Goal: Task Accomplishment & Management: Complete application form

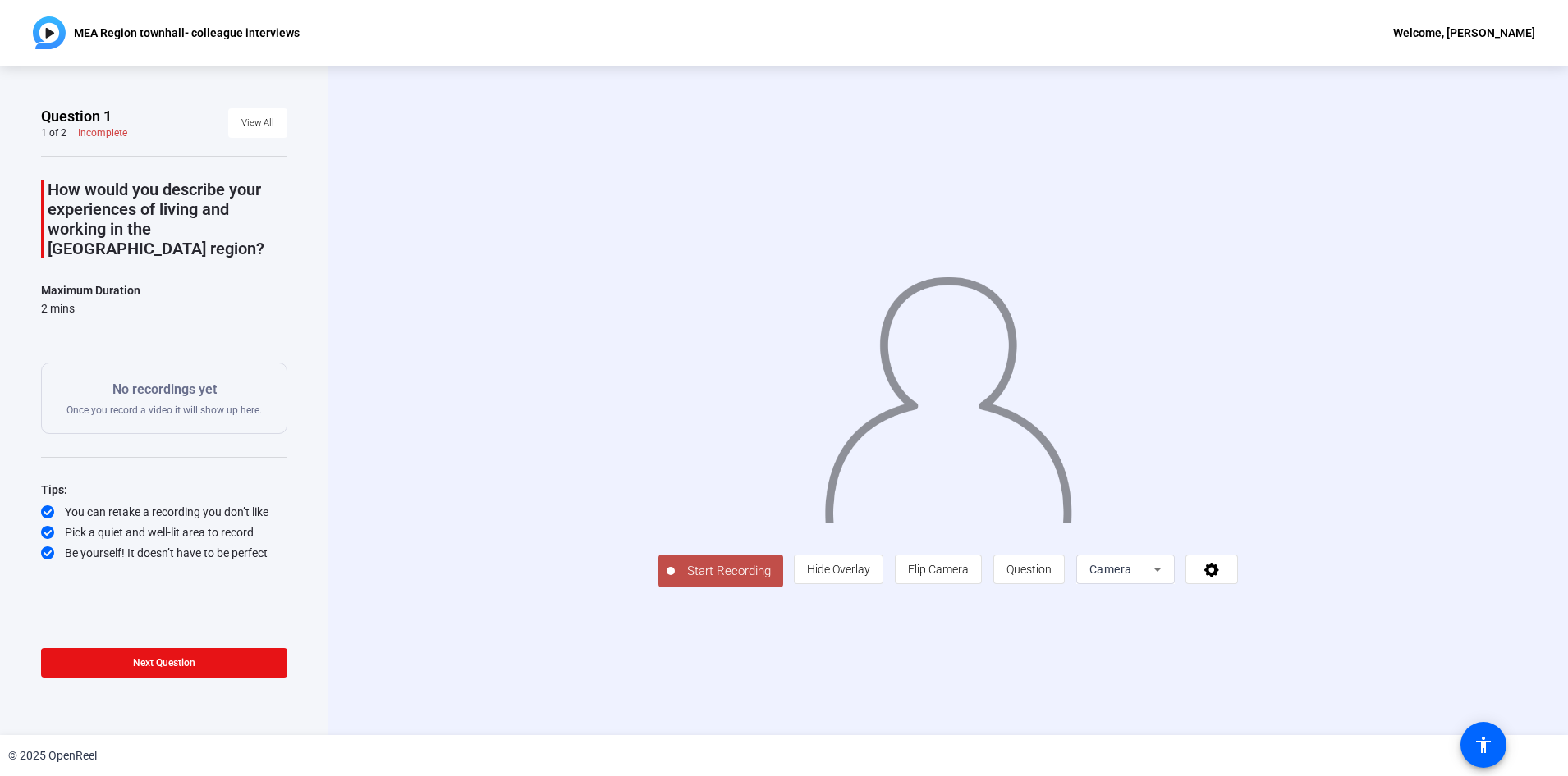
drag, startPoint x: 718, startPoint y: 22, endPoint x: 685, endPoint y: 164, distance: 145.8
click at [685, 164] on div "MEA Region townhall- colleague interviews Welcome, Amir Virji Question 1 1 of 2…" at bounding box center [784, 388] width 1568 height 776
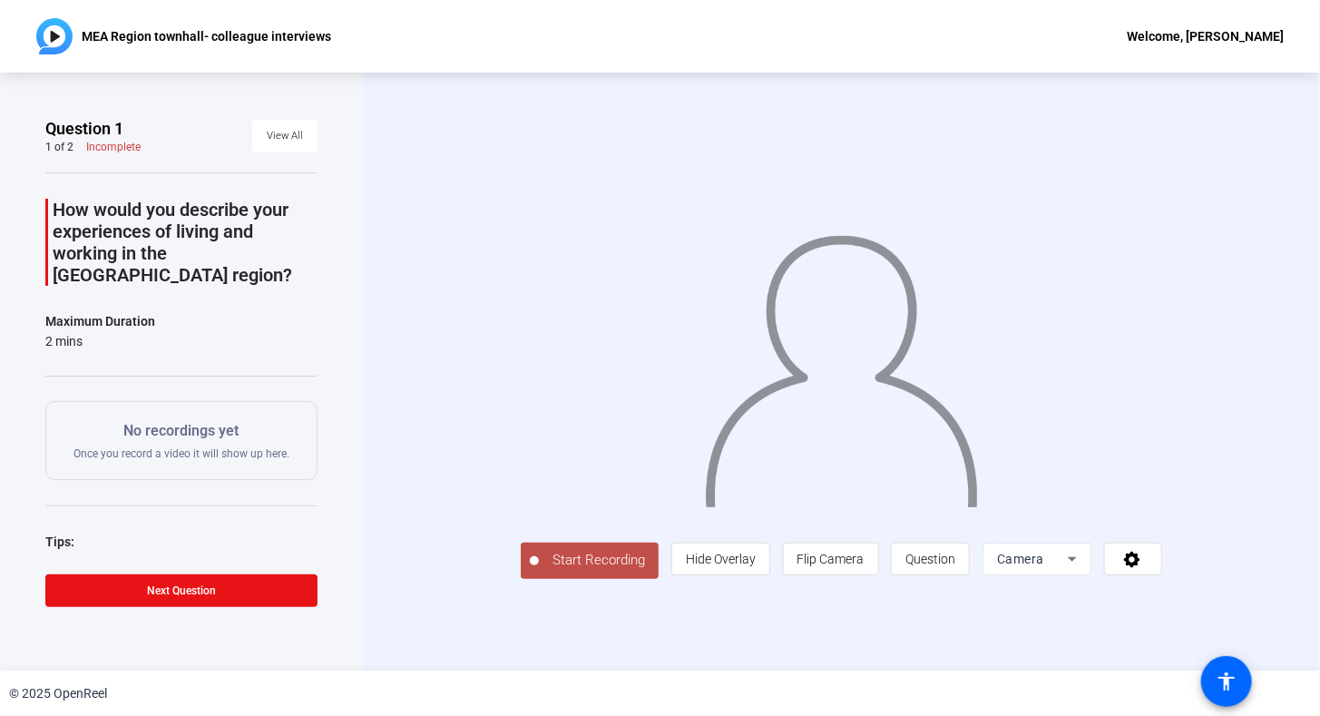
click at [345, 354] on div "Question 1 1 of 2 Incomplete View All How would you describe your experiences o…" at bounding box center [181, 372] width 363 height 598
click at [1083, 570] on icon at bounding box center [1073, 559] width 22 height 22
click at [1141, 568] on icon at bounding box center [1132, 560] width 16 height 16
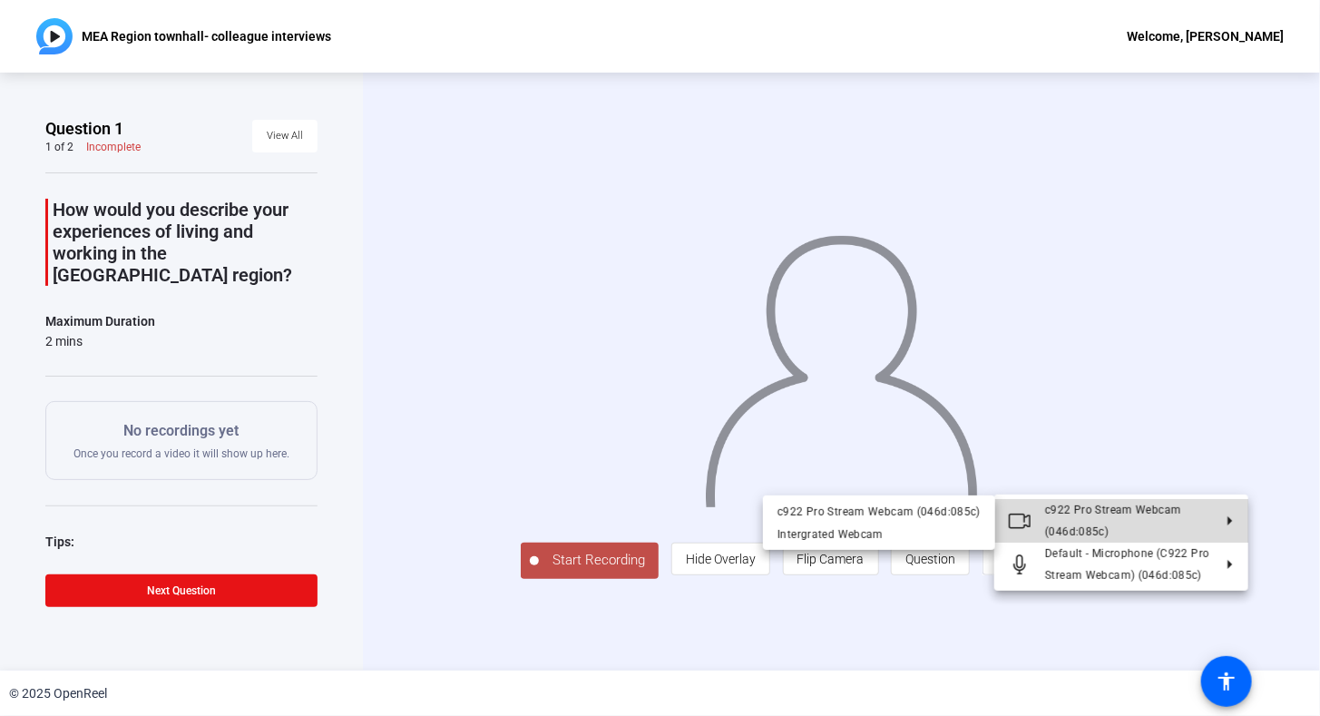
click at [1207, 523] on span "c922 Pro Stream Webcam (046d:085c)" at bounding box center [1128, 521] width 167 height 44
click at [1229, 522] on polygon at bounding box center [1231, 520] width 5 height 9
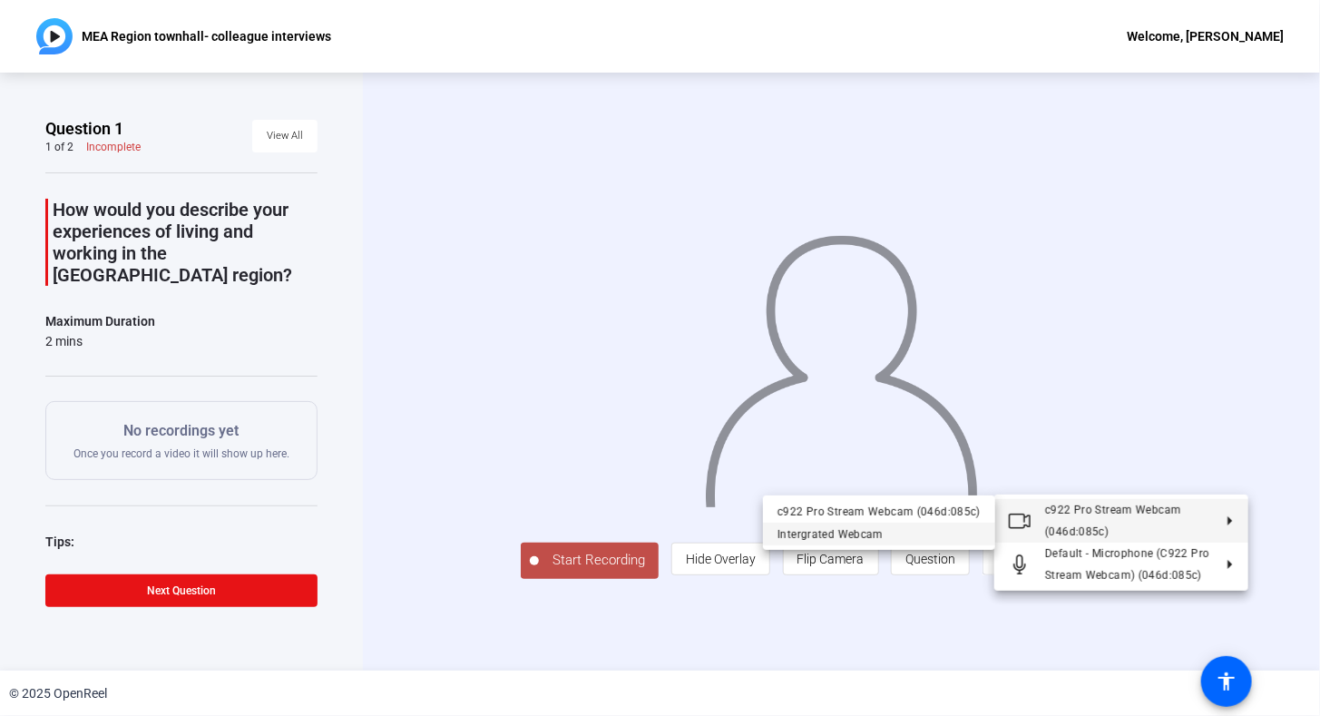
click at [834, 535] on div "Intergrated Webcam" at bounding box center [879, 534] width 203 height 22
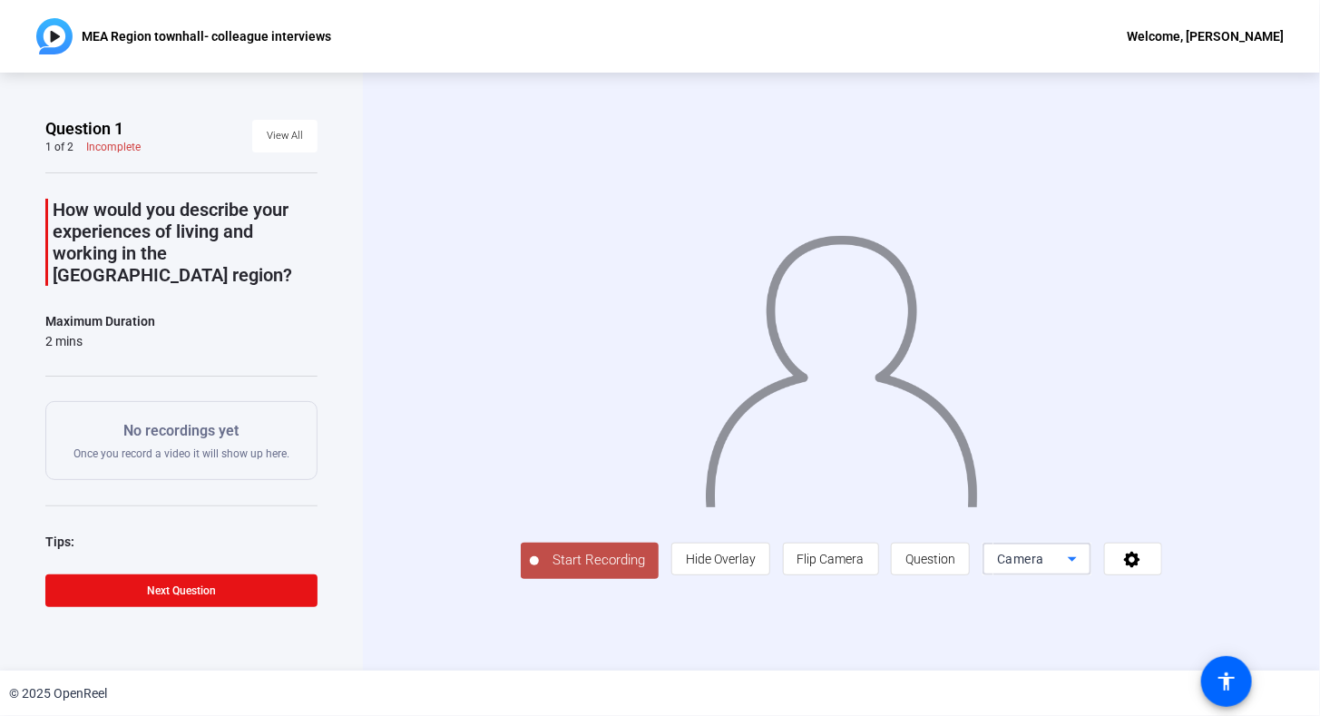
click at [1083, 570] on icon at bounding box center [1073, 559] width 22 height 22
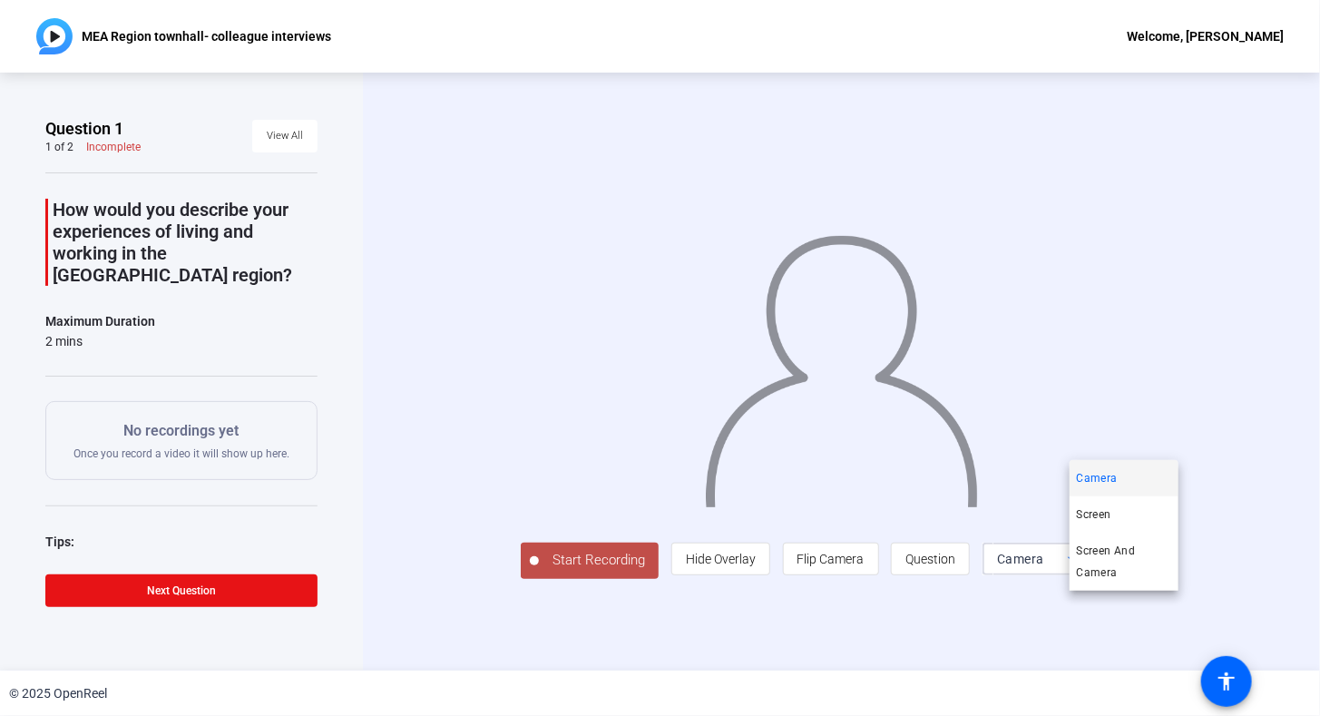
click at [1224, 612] on div at bounding box center [660, 358] width 1320 height 716
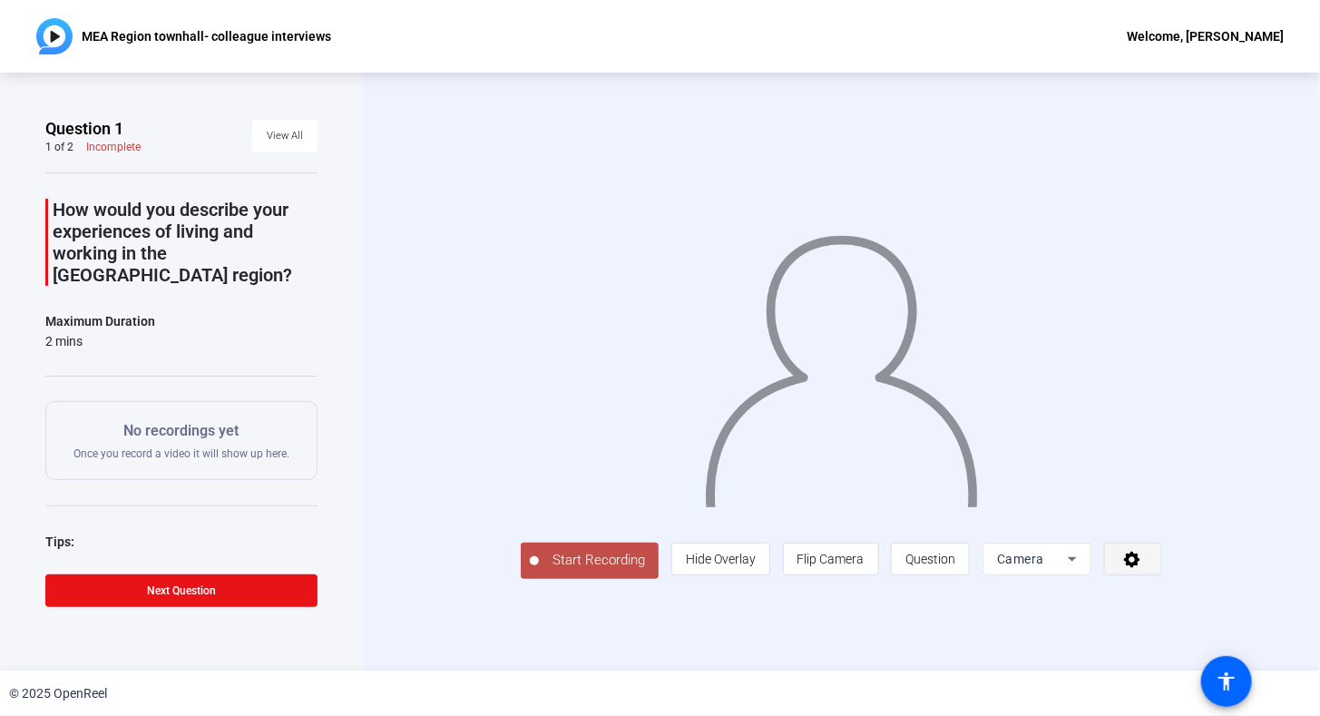
click at [1141, 568] on icon at bounding box center [1132, 560] width 16 height 16
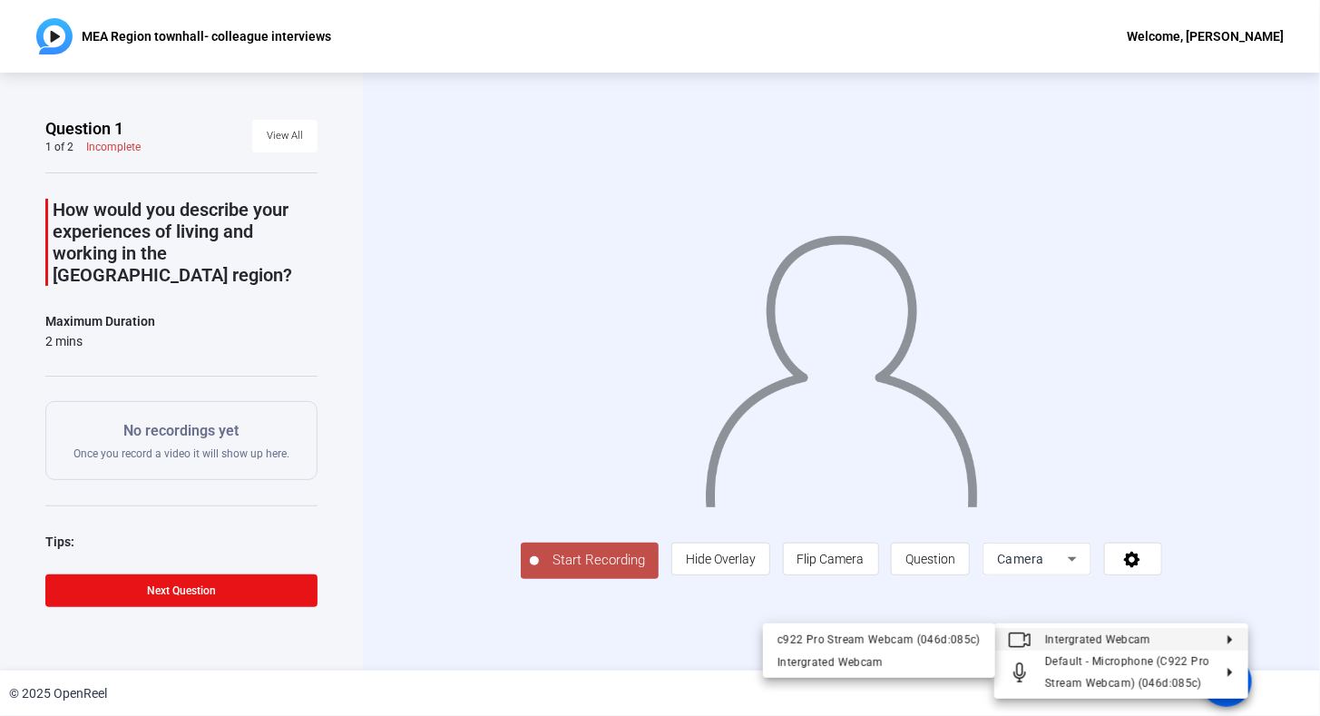
click at [1226, 638] on icon at bounding box center [1223, 639] width 22 height 9
click at [1231, 639] on polygon at bounding box center [1231, 639] width 5 height 9
click at [856, 645] on div "c922 Pro Stream Webcam (046d:085c)" at bounding box center [879, 640] width 203 height 22
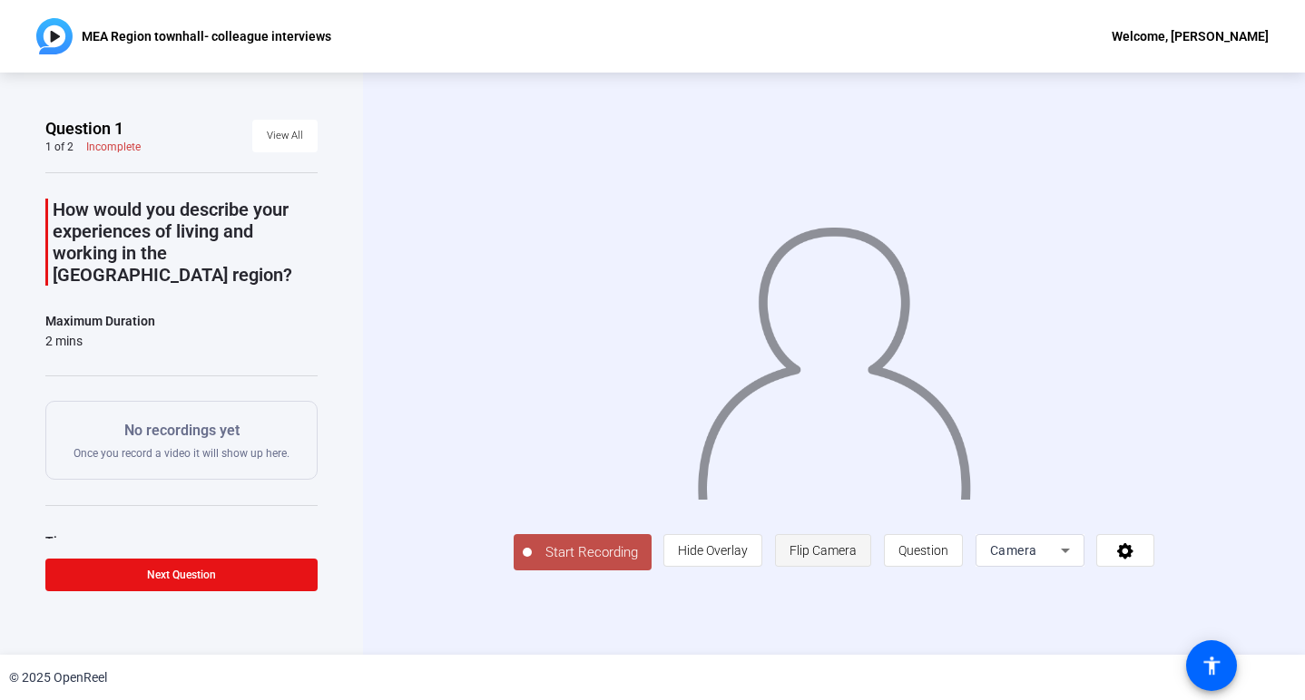
click at [857, 558] on span "Flip Camera" at bounding box center [822, 550] width 67 height 15
click at [748, 558] on span "Hide Overlay" at bounding box center [713, 550] width 70 height 15
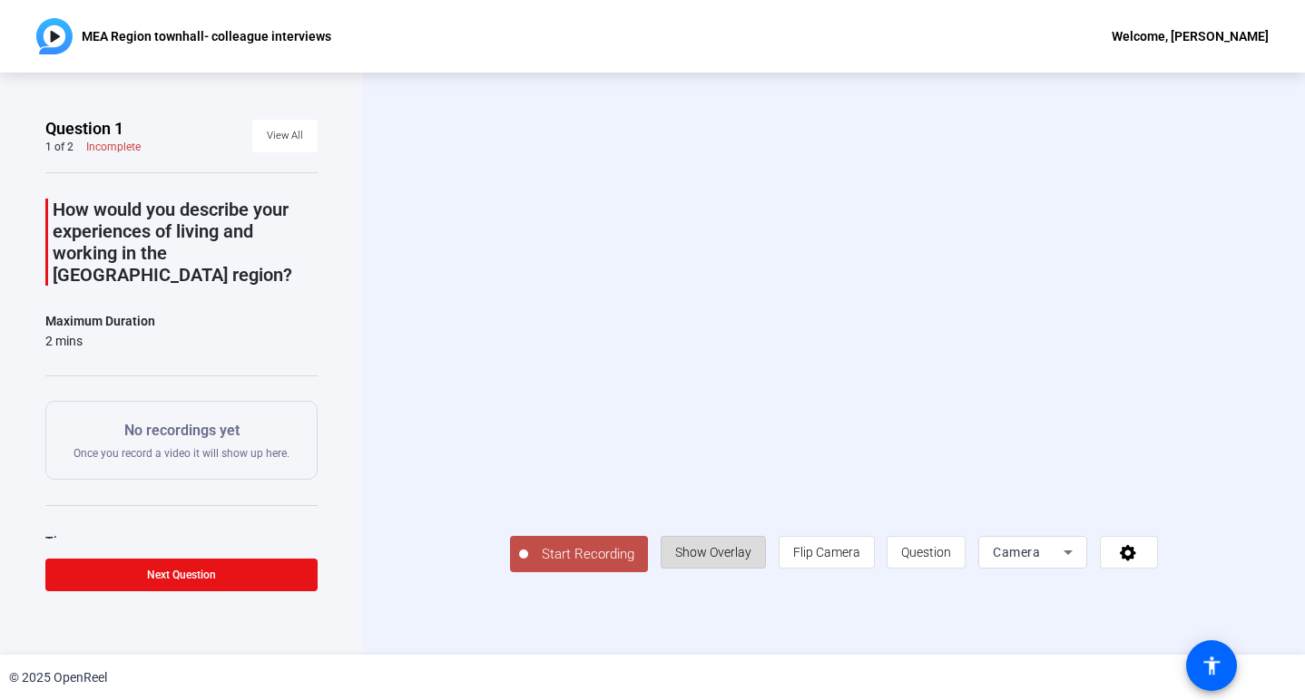
click at [751, 560] on span "Show Overlay" at bounding box center [713, 552] width 76 height 15
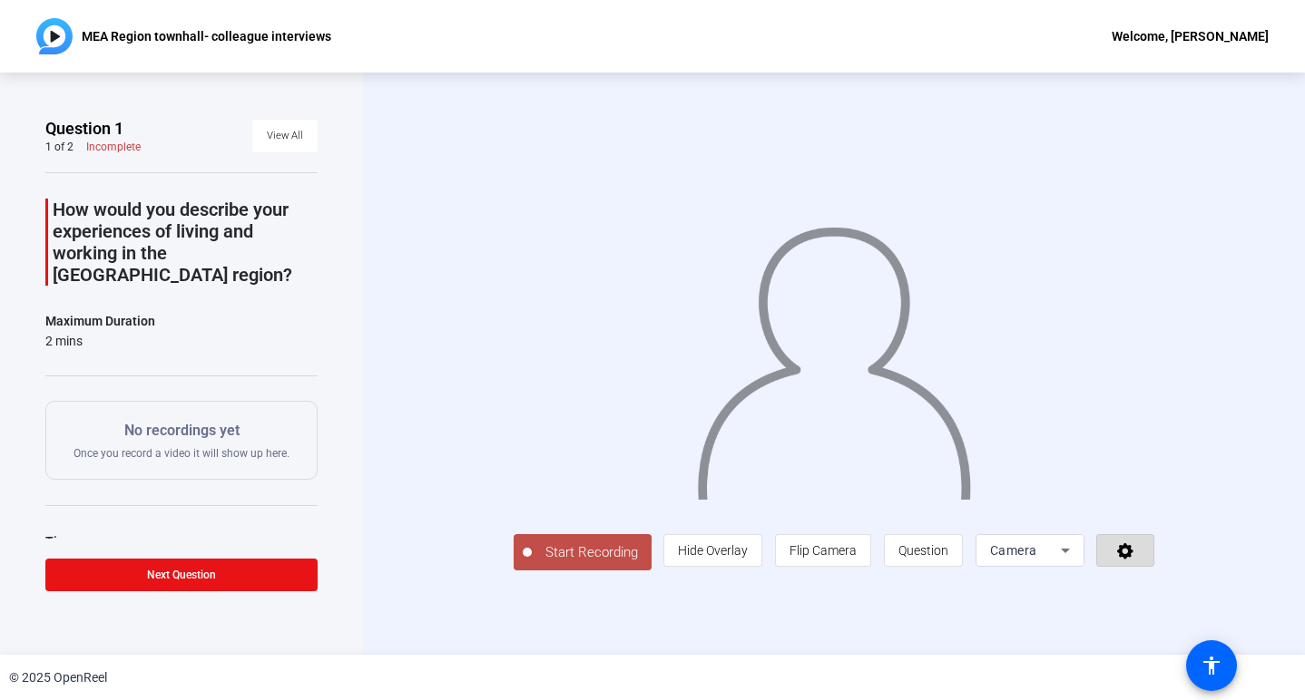
click at [1136, 560] on icon at bounding box center [1125, 551] width 21 height 18
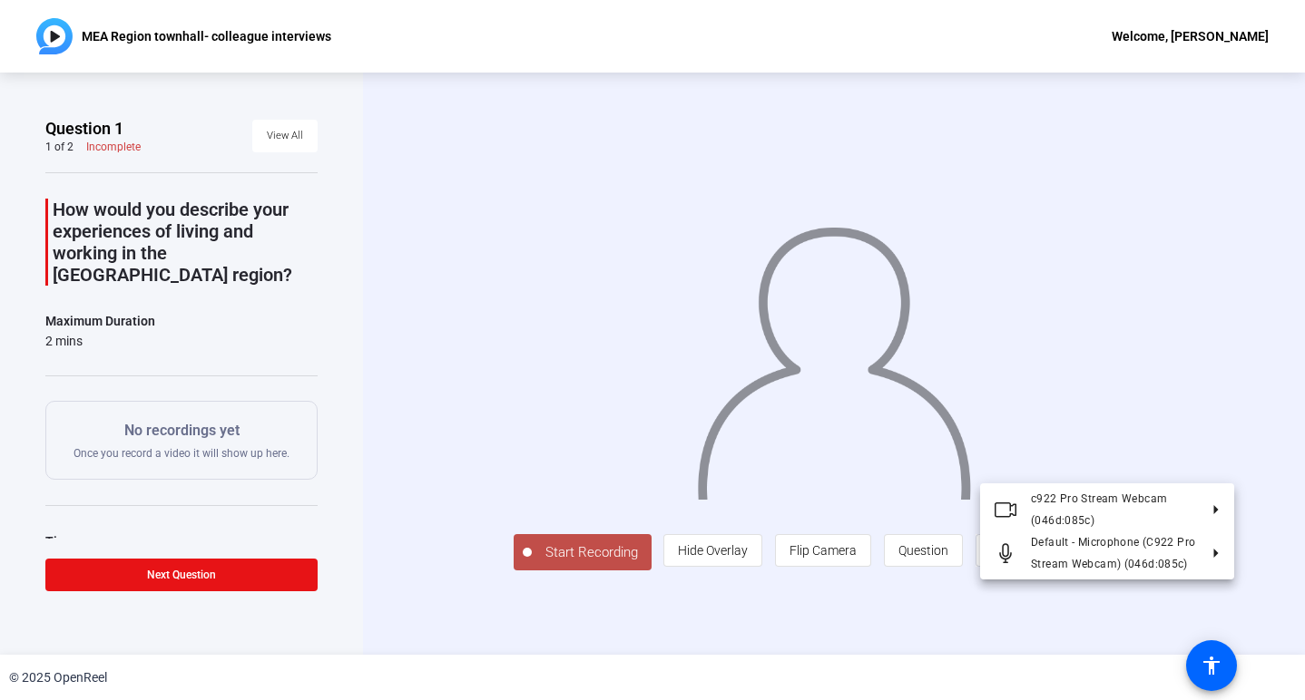
click at [1204, 598] on div at bounding box center [652, 350] width 1305 height 700
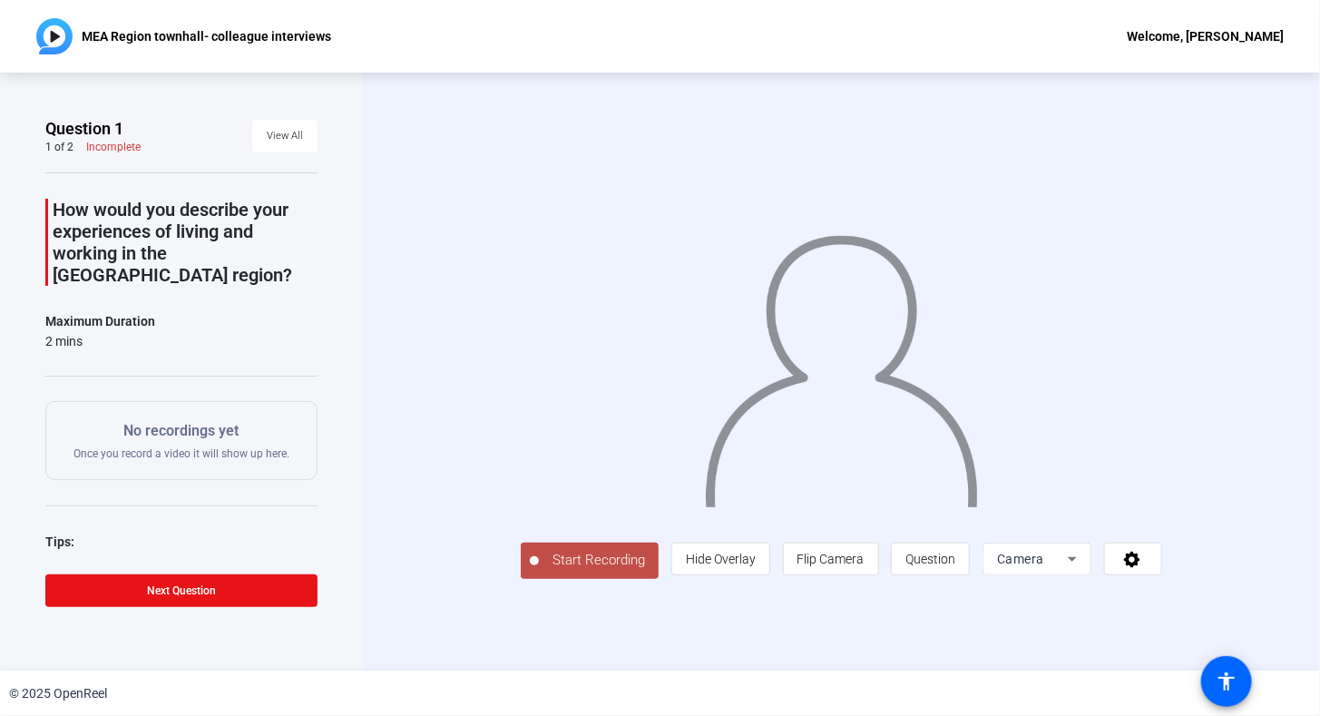
drag, startPoint x: 952, startPoint y: 0, endPoint x: 766, endPoint y: 32, distance: 188.7
click at [766, 32] on div "MEA Region townhall- colleague interviews Welcome, Amir Virji" at bounding box center [660, 36] width 1320 height 73
click at [1143, 568] on icon at bounding box center [1132, 559] width 21 height 18
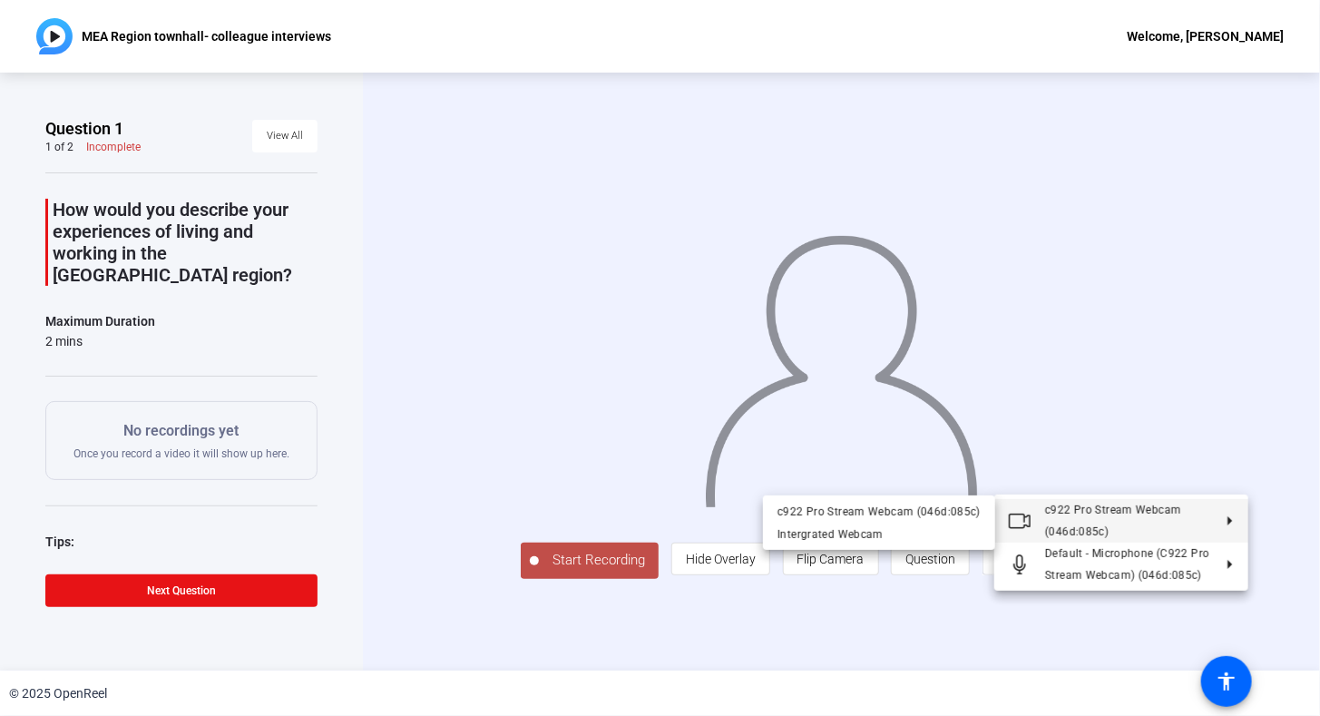
click at [1231, 521] on polygon at bounding box center [1231, 520] width 5 height 9
click at [851, 531] on div "Intergrated Webcam" at bounding box center [879, 534] width 203 height 22
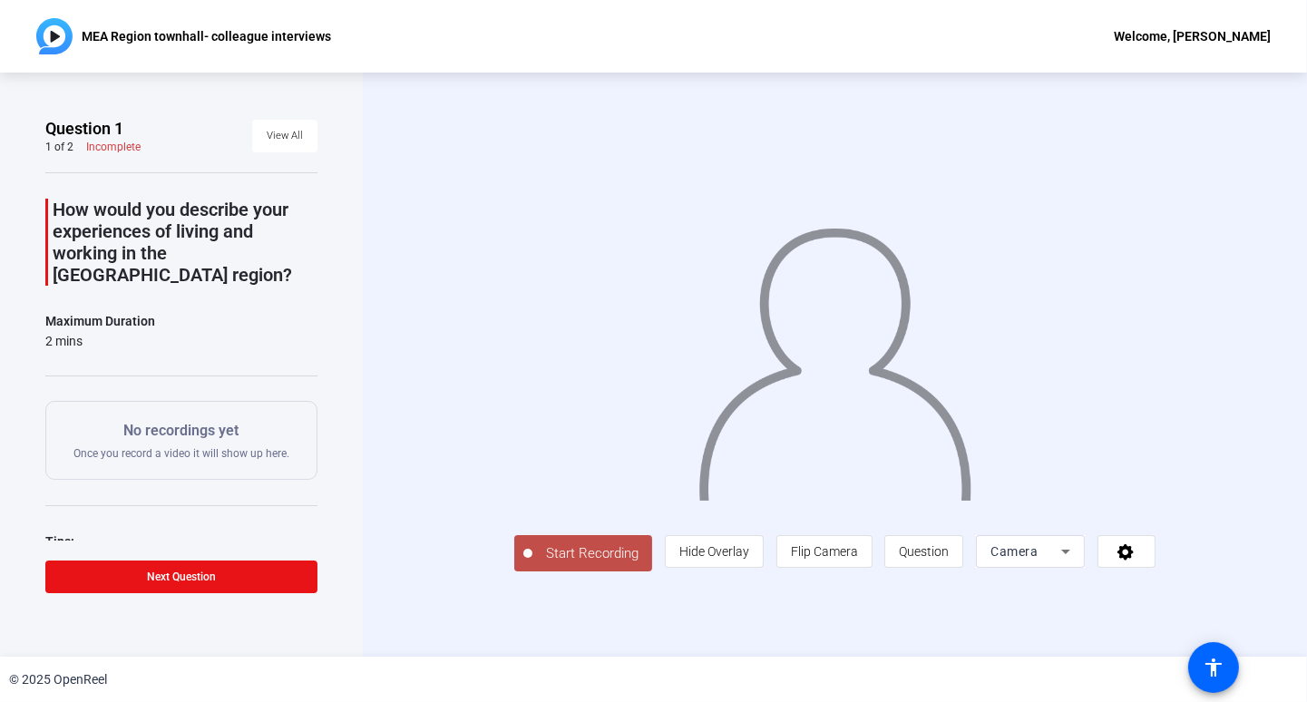
click at [753, 636] on div "Start Recording person Hide Overlay flip Flip Camera question_mark Question Cam…" at bounding box center [835, 365] width 945 height 584
click at [646, 625] on div "Start Recording person Hide Overlay flip Flip Camera question_mark Question Cam…" at bounding box center [835, 365] width 945 height 584
click at [533, 564] on span "Start Recording" at bounding box center [593, 553] width 120 height 21
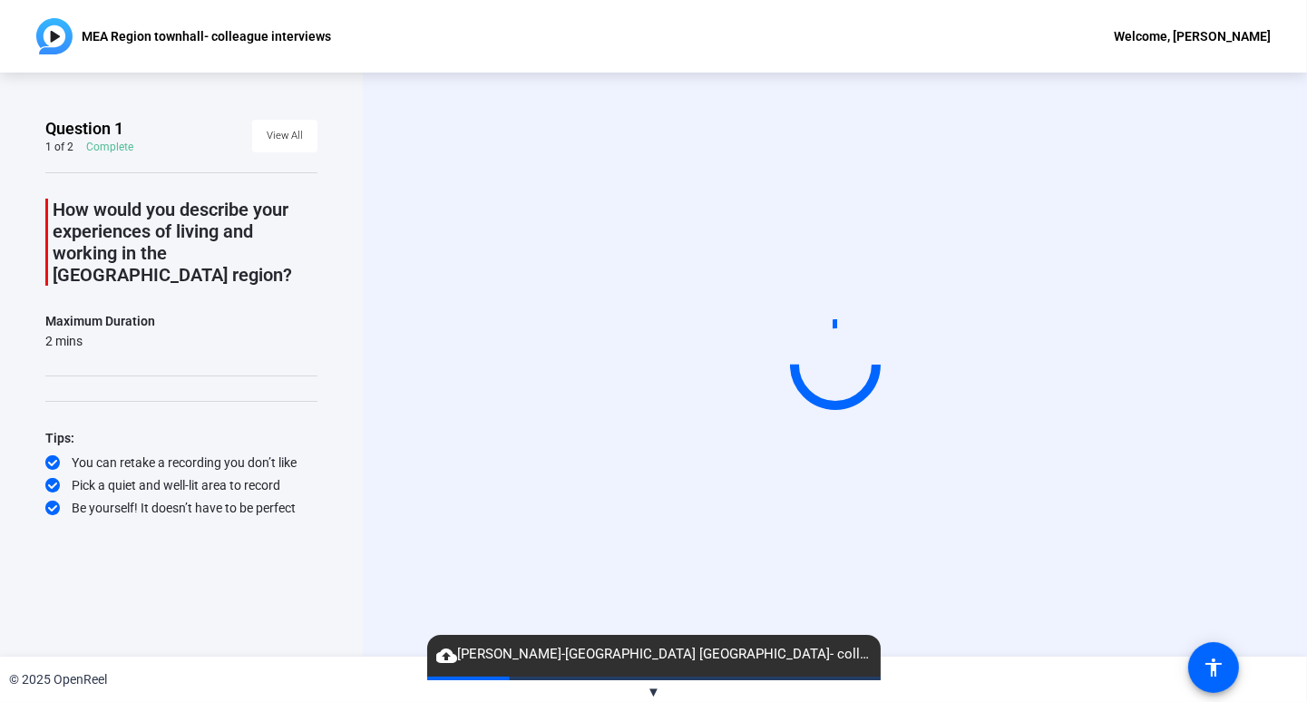
click at [1049, 620] on div "Start Recording" at bounding box center [835, 365] width 945 height 584
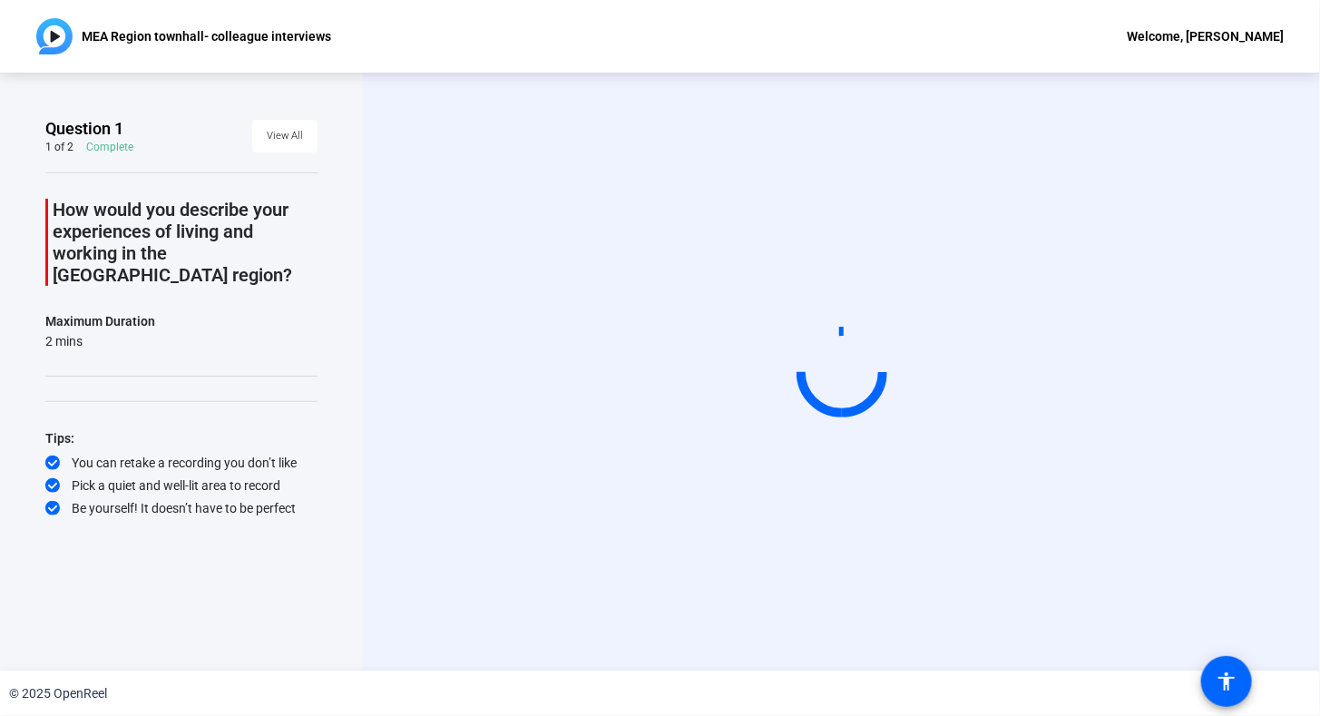
click at [827, 295] on video at bounding box center [842, 371] width 272 height 153
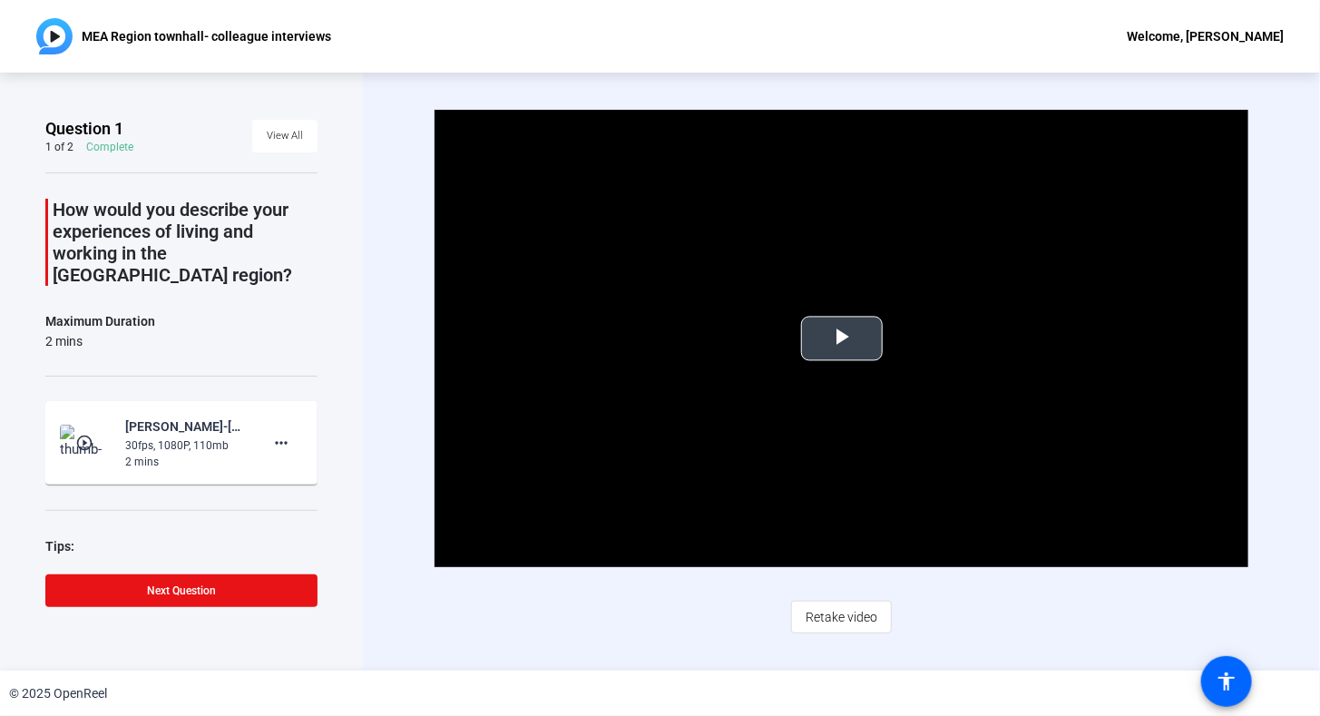
click at [842, 338] on span "Video Player" at bounding box center [842, 338] width 0 height 0
click at [855, 622] on span "Retake video" at bounding box center [842, 617] width 72 height 34
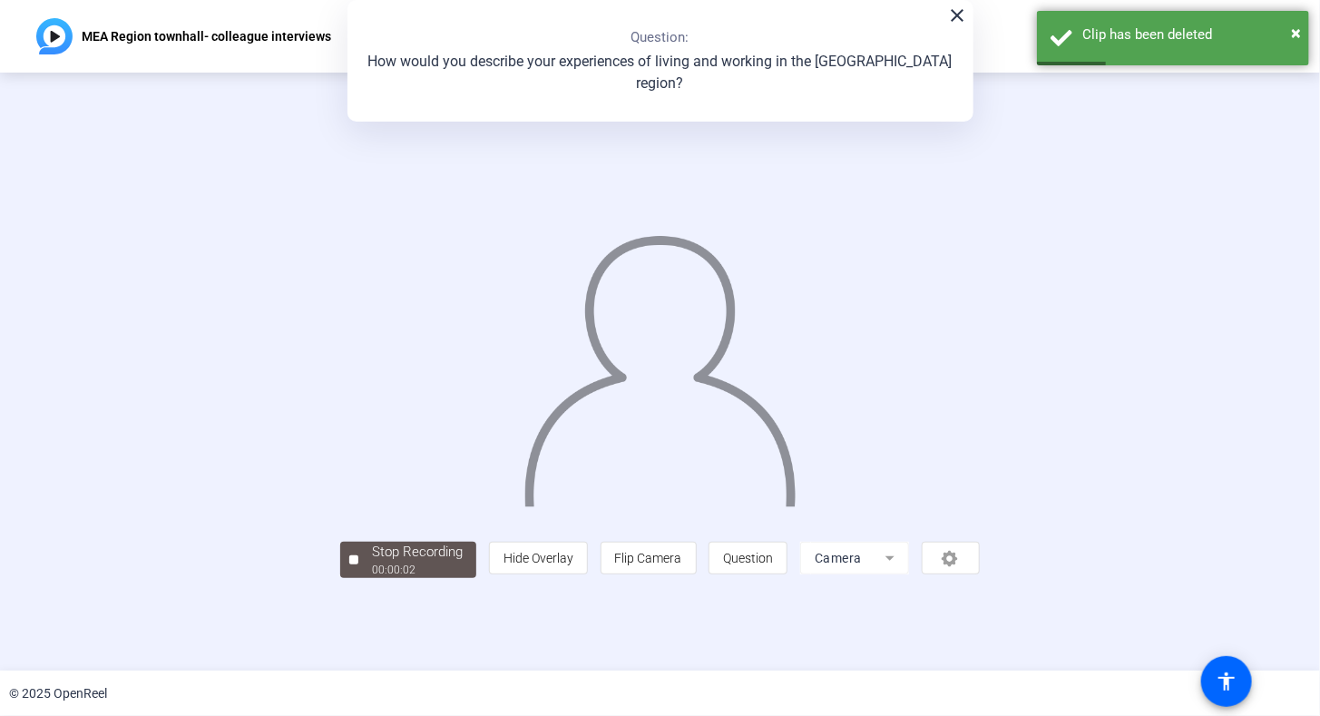
click at [980, 574] on div "person Hide Overlay flip Flip Camera question_mark Question Camera" at bounding box center [734, 558] width 491 height 33
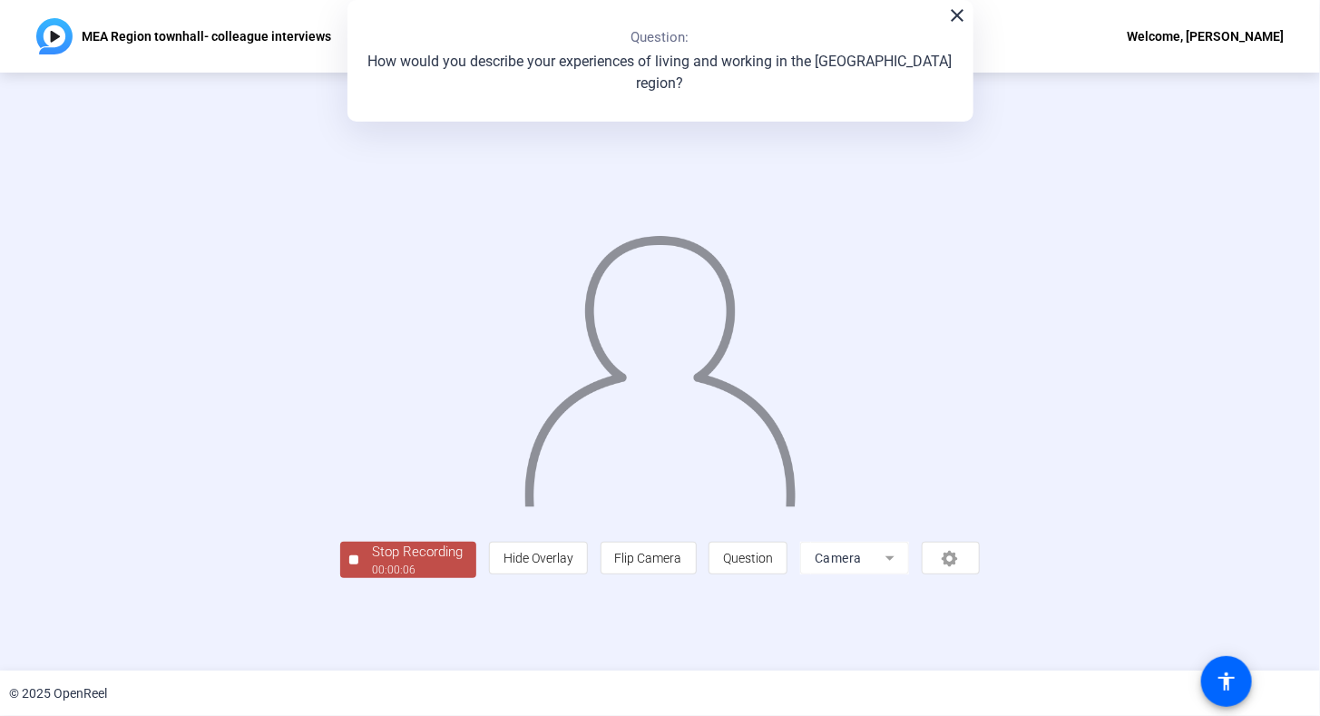
click at [358, 579] on span "Stop Recording 00:00:06" at bounding box center [417, 560] width 118 height 37
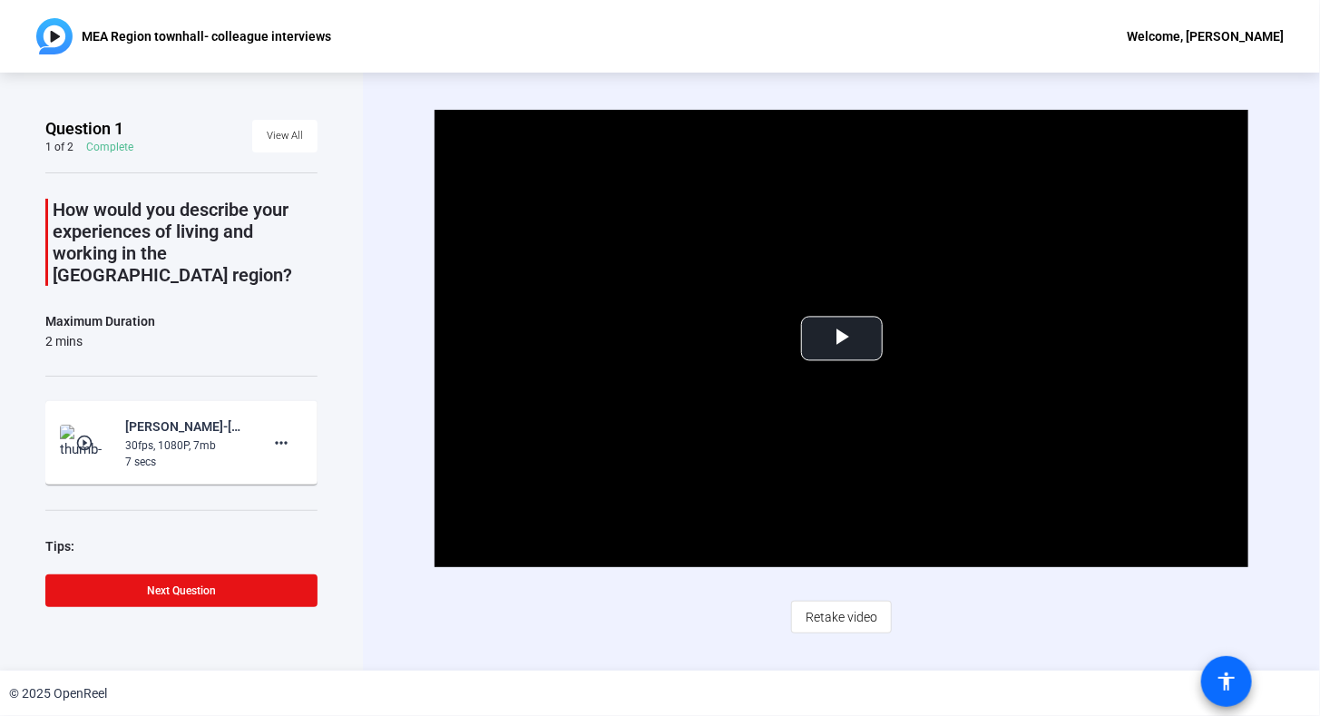
click at [1236, 686] on mat-icon "accessibility" at bounding box center [1227, 682] width 22 height 22
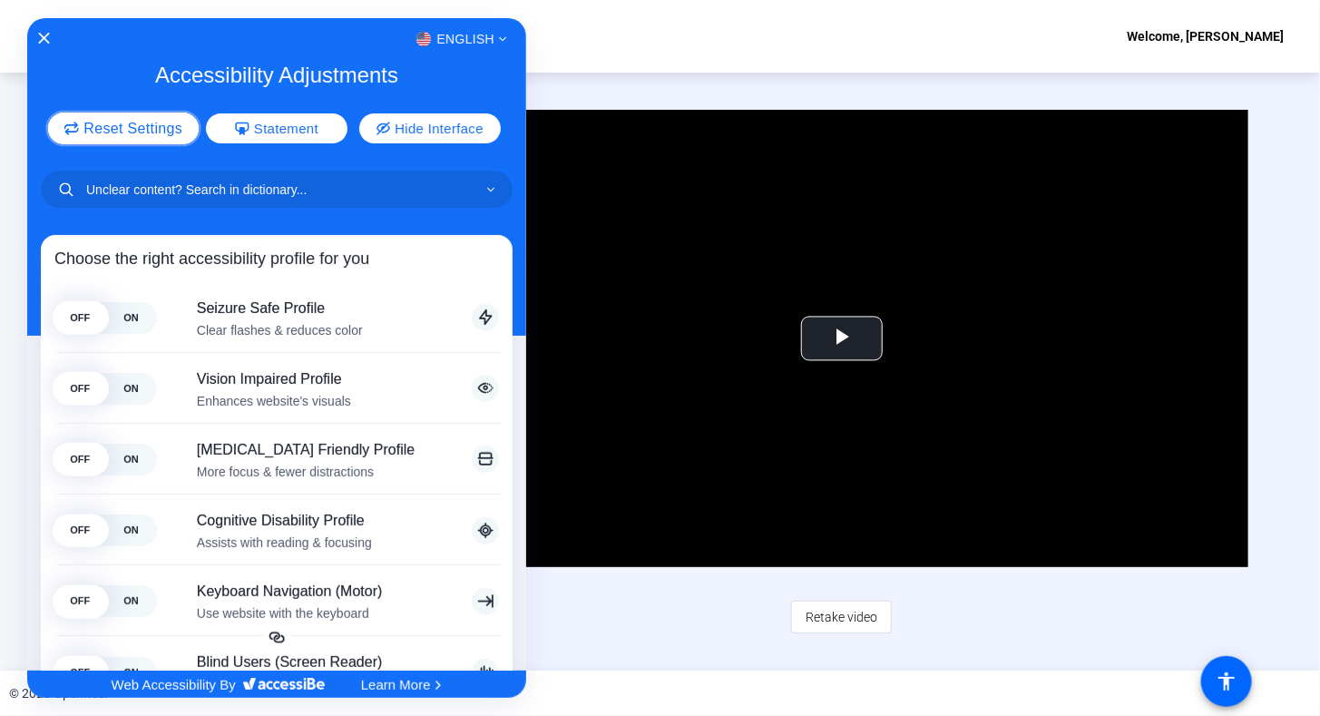
click at [152, 129] on span "Reset Settings" at bounding box center [132, 128] width 99 height 15
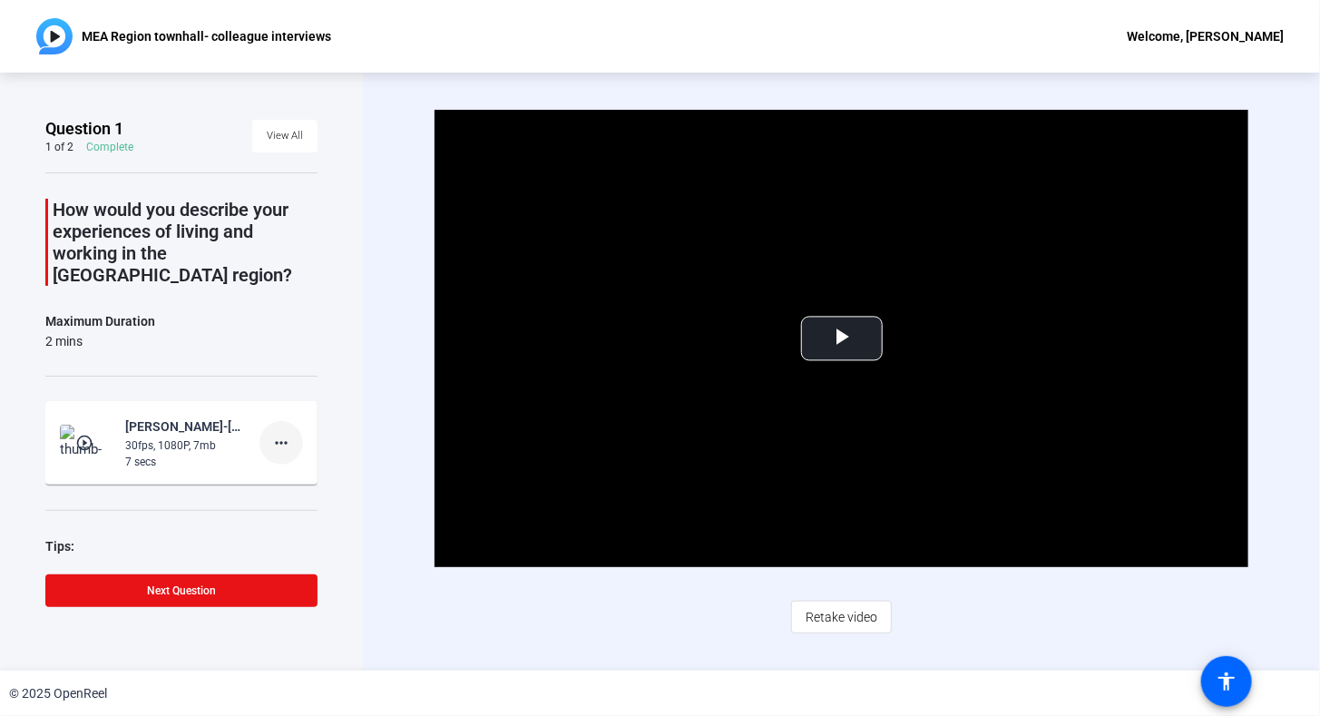
click at [273, 432] on mat-icon "more_horiz" at bounding box center [281, 443] width 22 height 22
click at [276, 456] on span "Delete clip" at bounding box center [301, 458] width 73 height 22
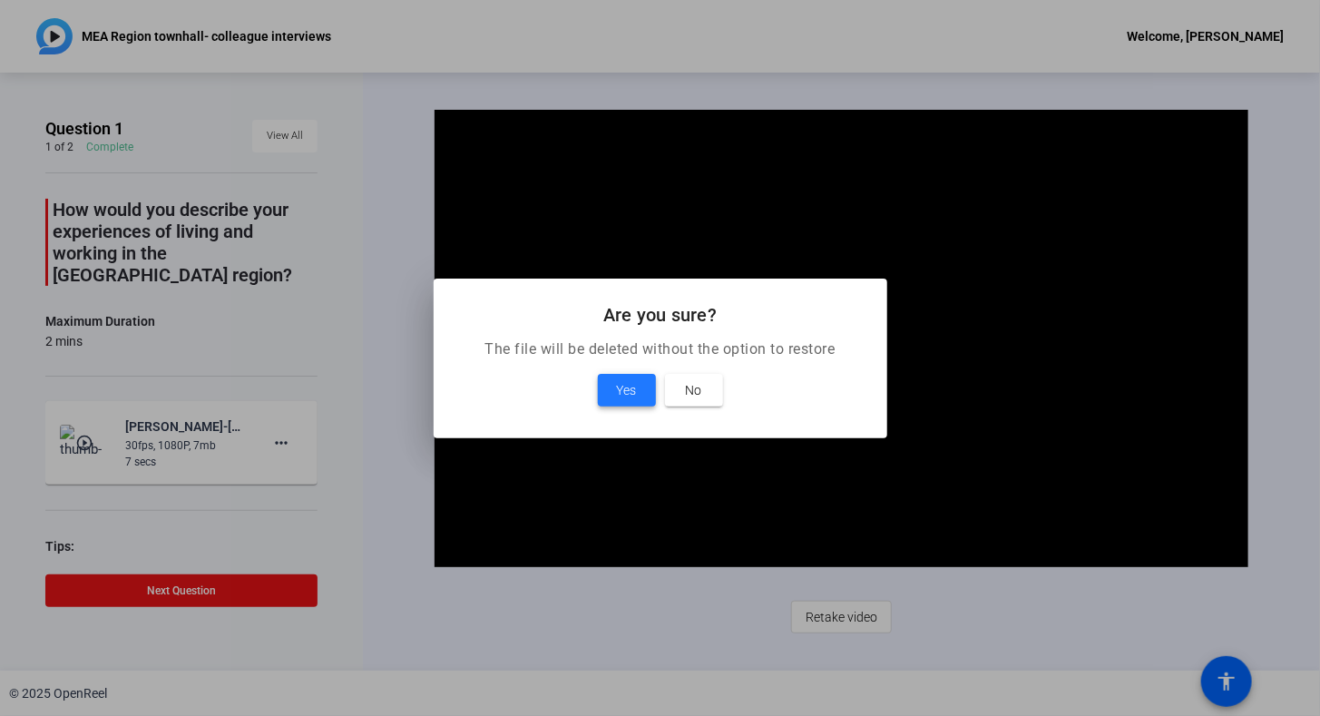
click at [621, 387] on span "Yes" at bounding box center [627, 390] width 20 height 22
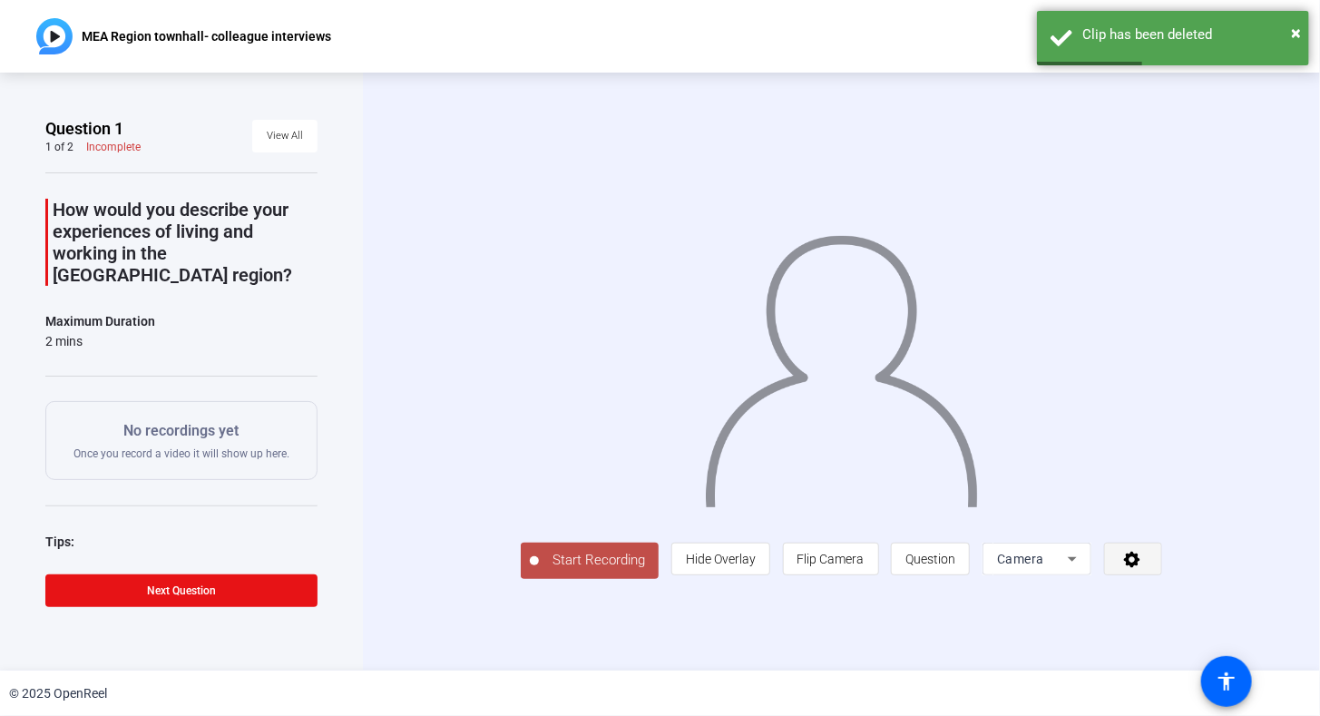
click at [1143, 568] on icon at bounding box center [1132, 559] width 21 height 18
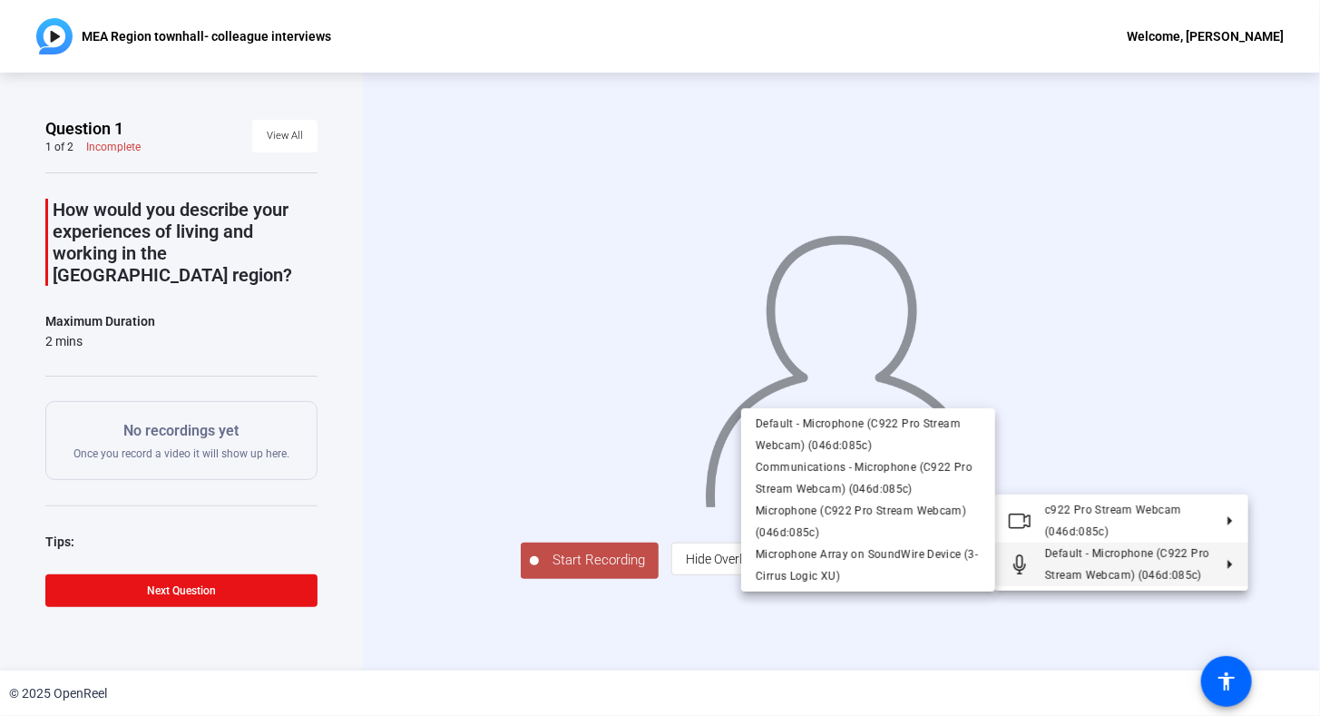
click at [1230, 565] on polygon at bounding box center [1231, 564] width 5 height 9
click at [793, 565] on span "Microphone Array on SoundWire Device (3- Cirrus Logic XU)" at bounding box center [868, 565] width 225 height 44
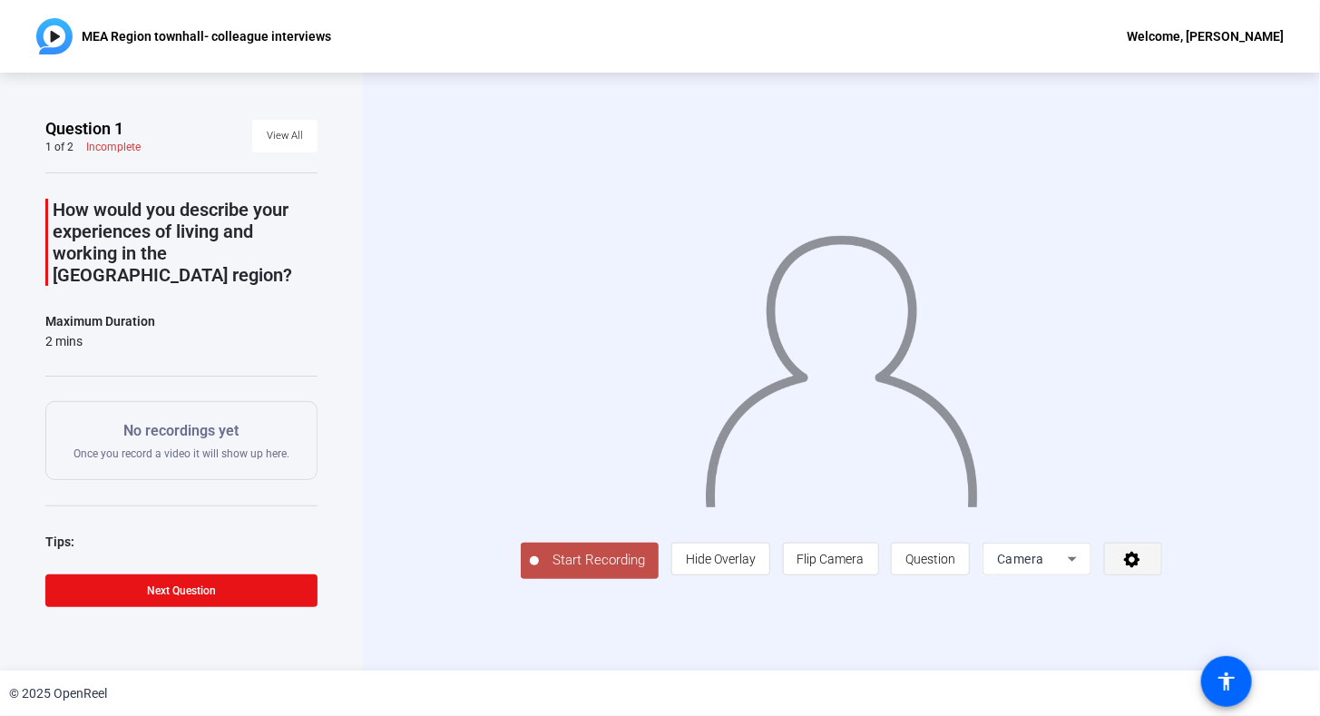
click at [1143, 568] on icon at bounding box center [1132, 559] width 21 height 18
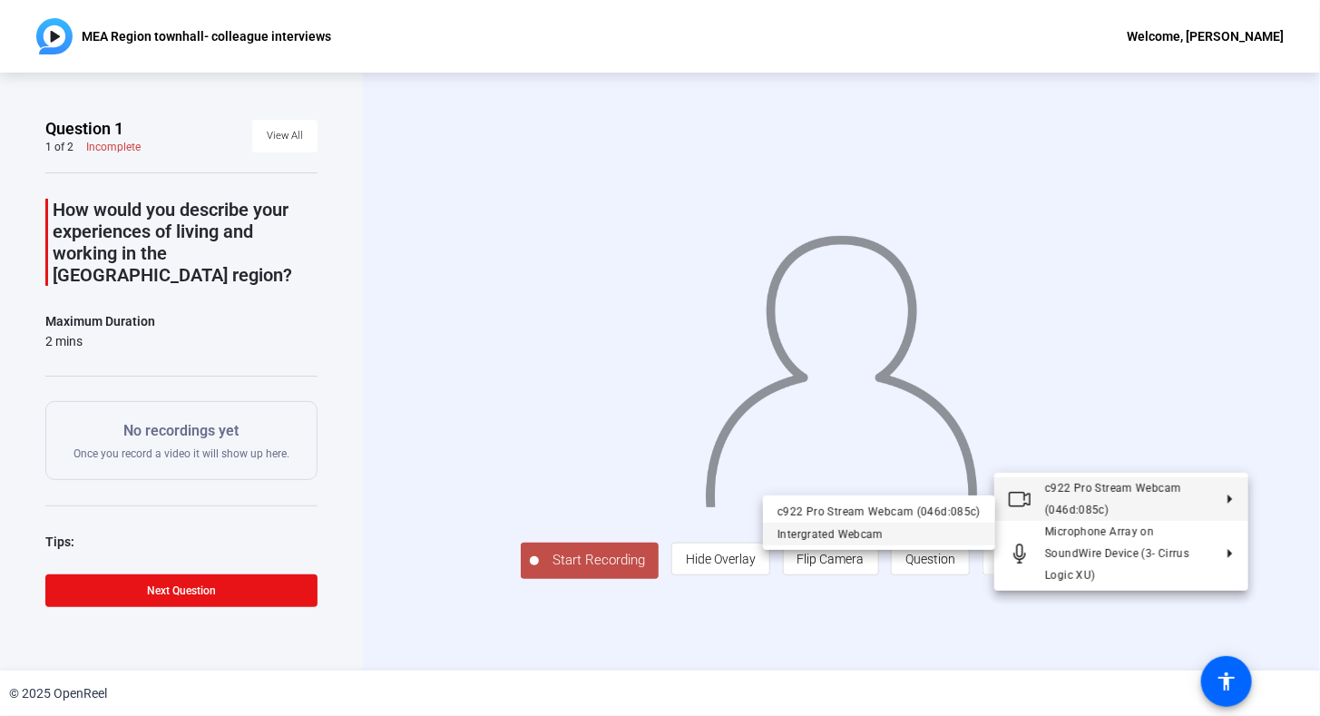
click at [835, 535] on div "Intergrated Webcam" at bounding box center [879, 534] width 203 height 22
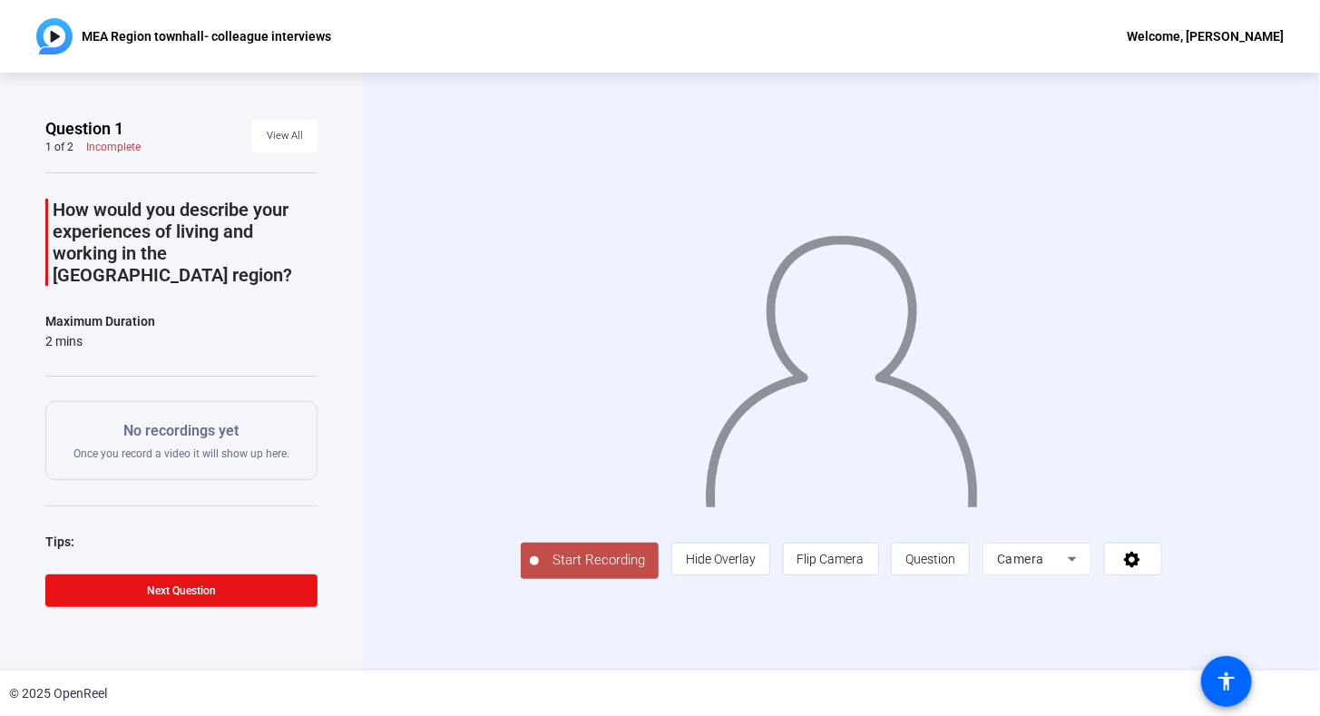
click at [539, 571] on span "Start Recording" at bounding box center [599, 560] width 120 height 21
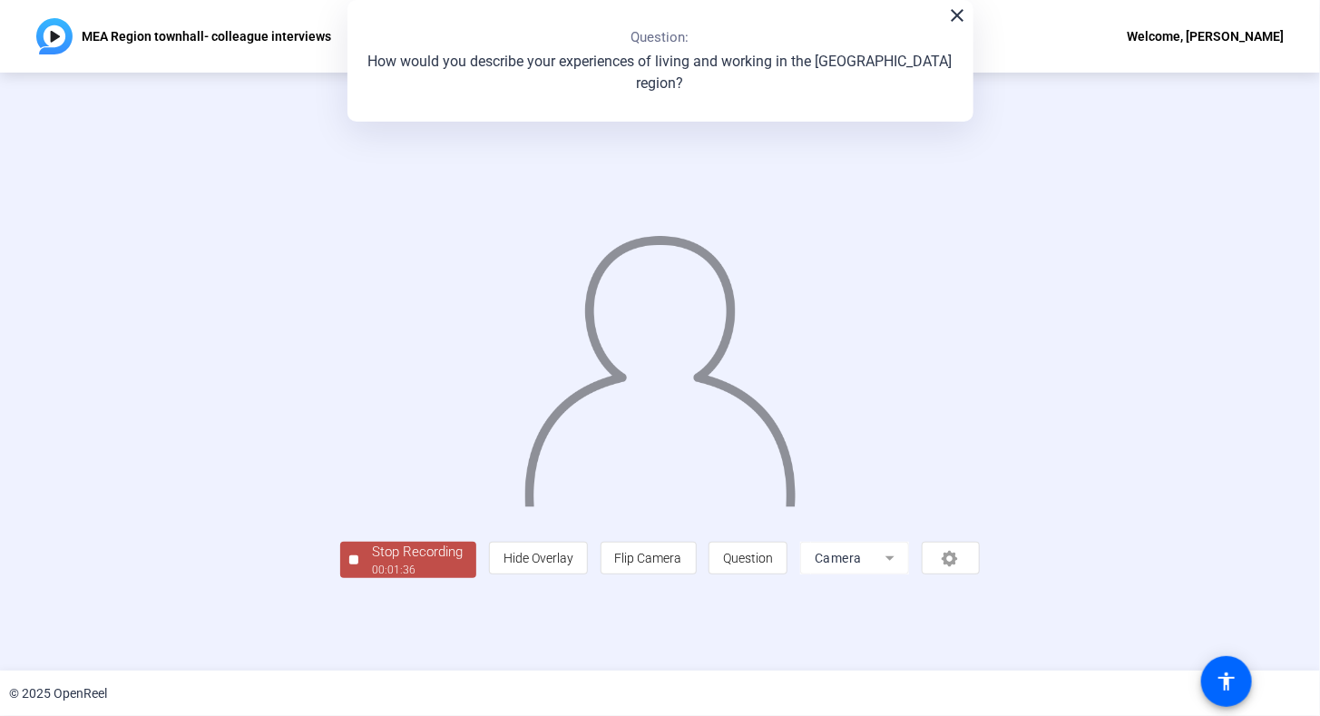
click at [372, 563] on div "Stop Recording" at bounding box center [417, 552] width 91 height 21
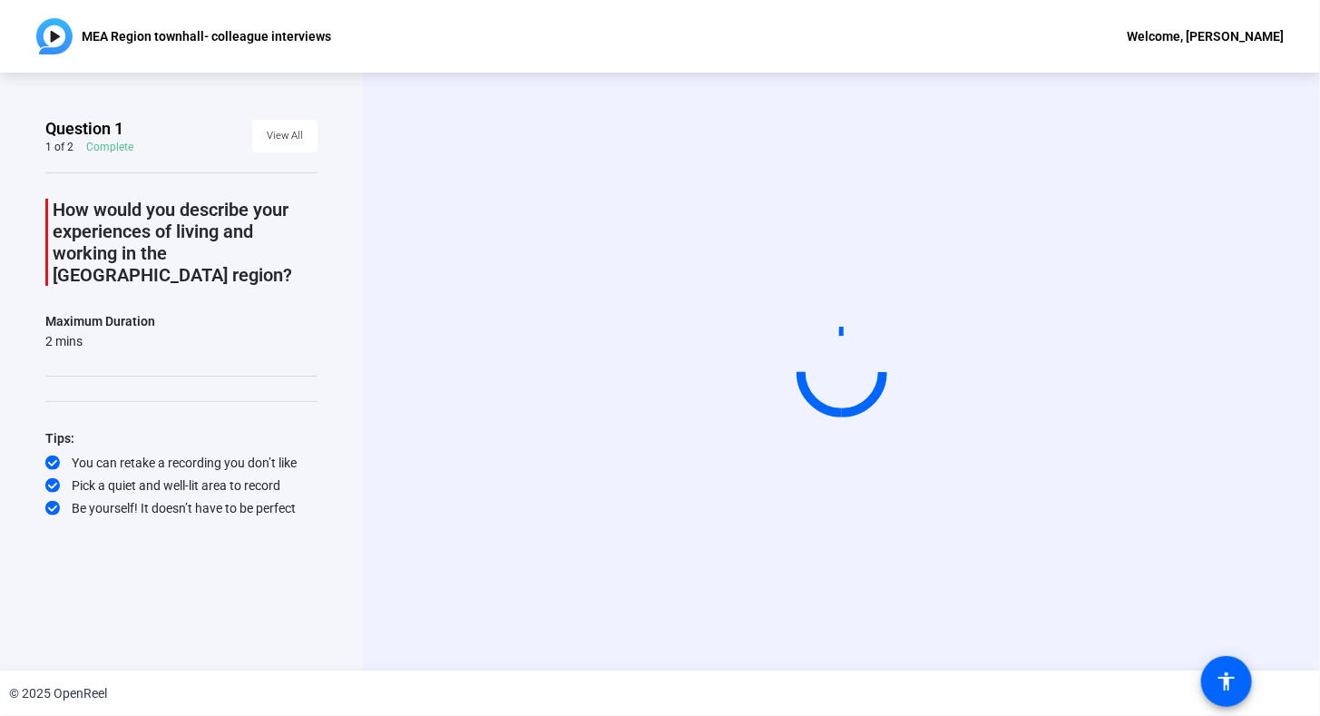
click at [123, 566] on div "Question 1 1 of 2 Complete View All How would you describe your experiences of …" at bounding box center [181, 352] width 272 height 469
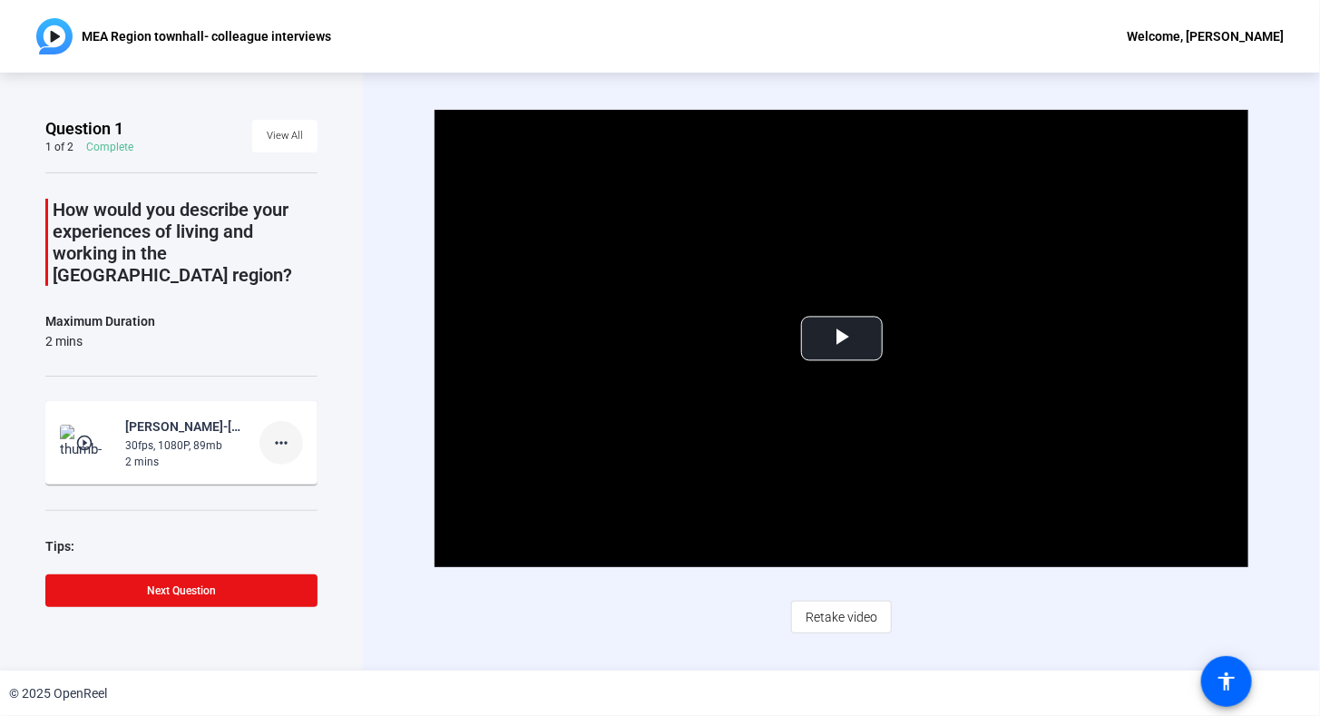
click at [270, 432] on mat-icon "more_horiz" at bounding box center [281, 443] width 22 height 22
click at [293, 459] on span "Delete clip" at bounding box center [301, 458] width 73 height 22
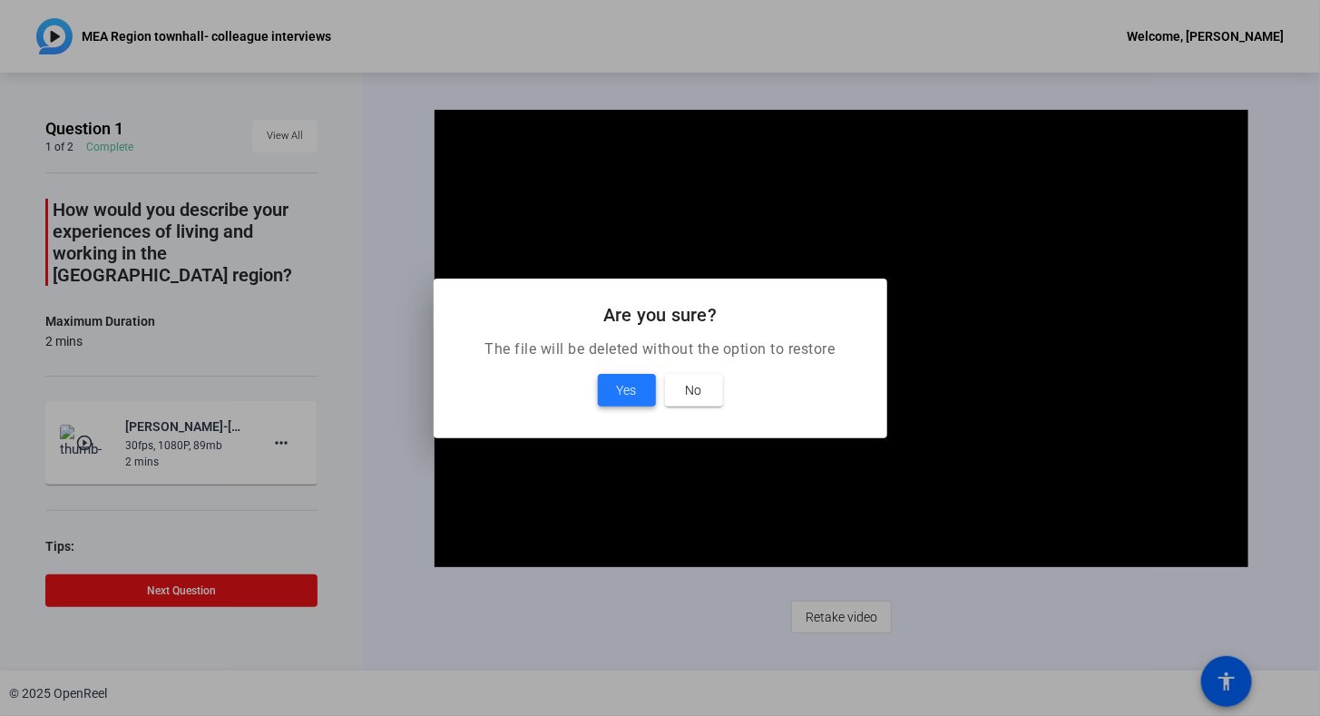
click at [612, 388] on span at bounding box center [627, 390] width 58 height 44
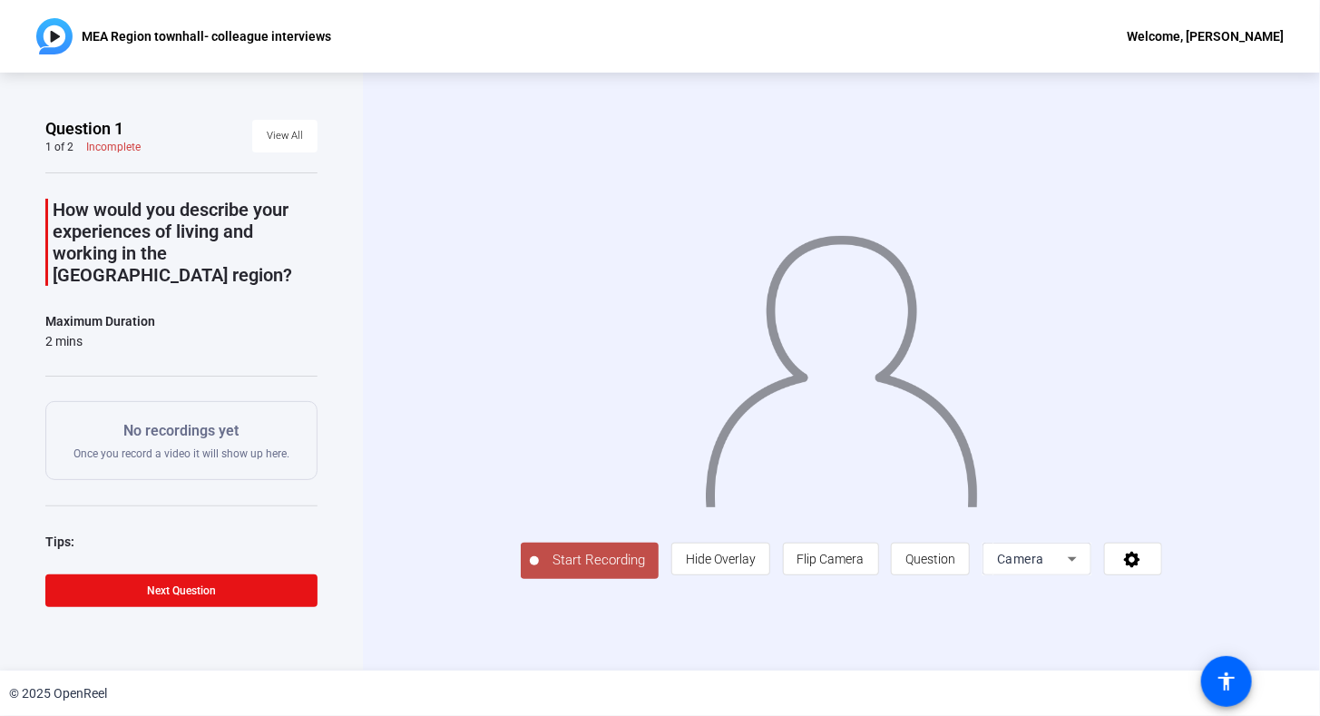
click at [539, 571] on span "Start Recording" at bounding box center [599, 560] width 120 height 21
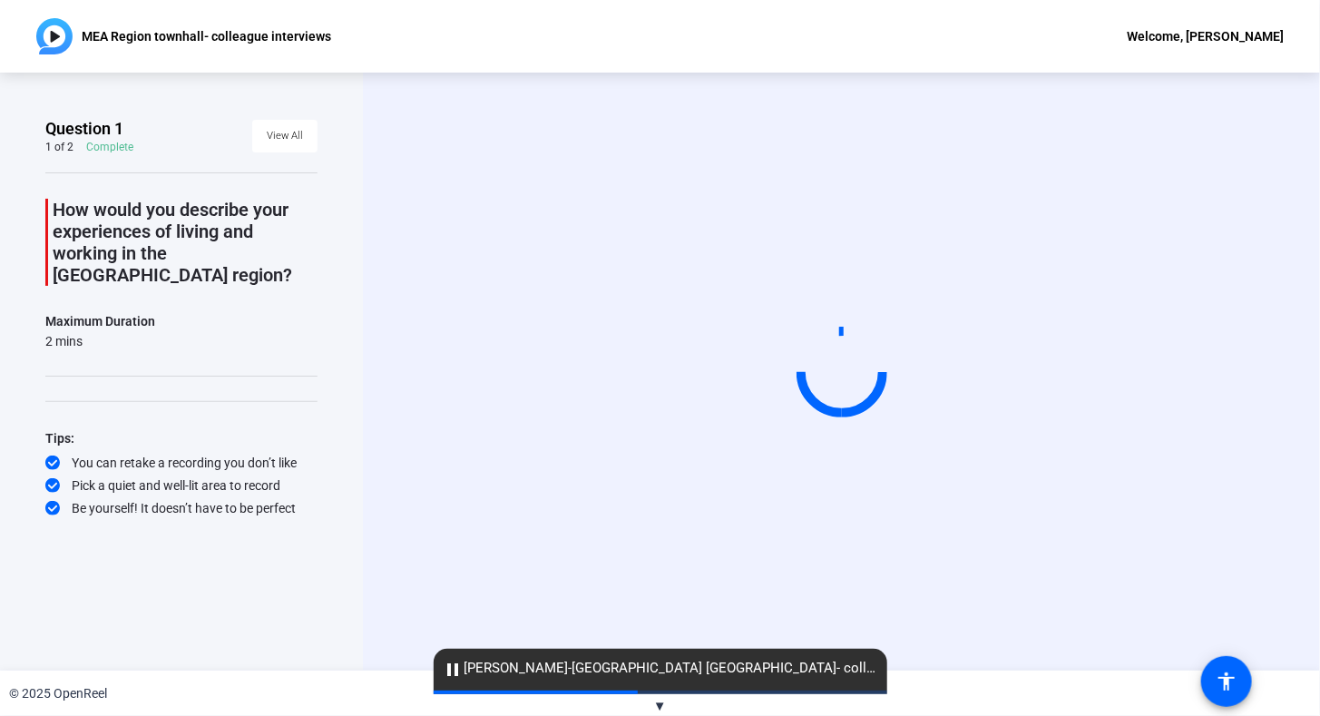
click at [281, 657] on div "Question 1 1 of 2 Complete View All How would you describe your experiences of …" at bounding box center [181, 372] width 363 height 598
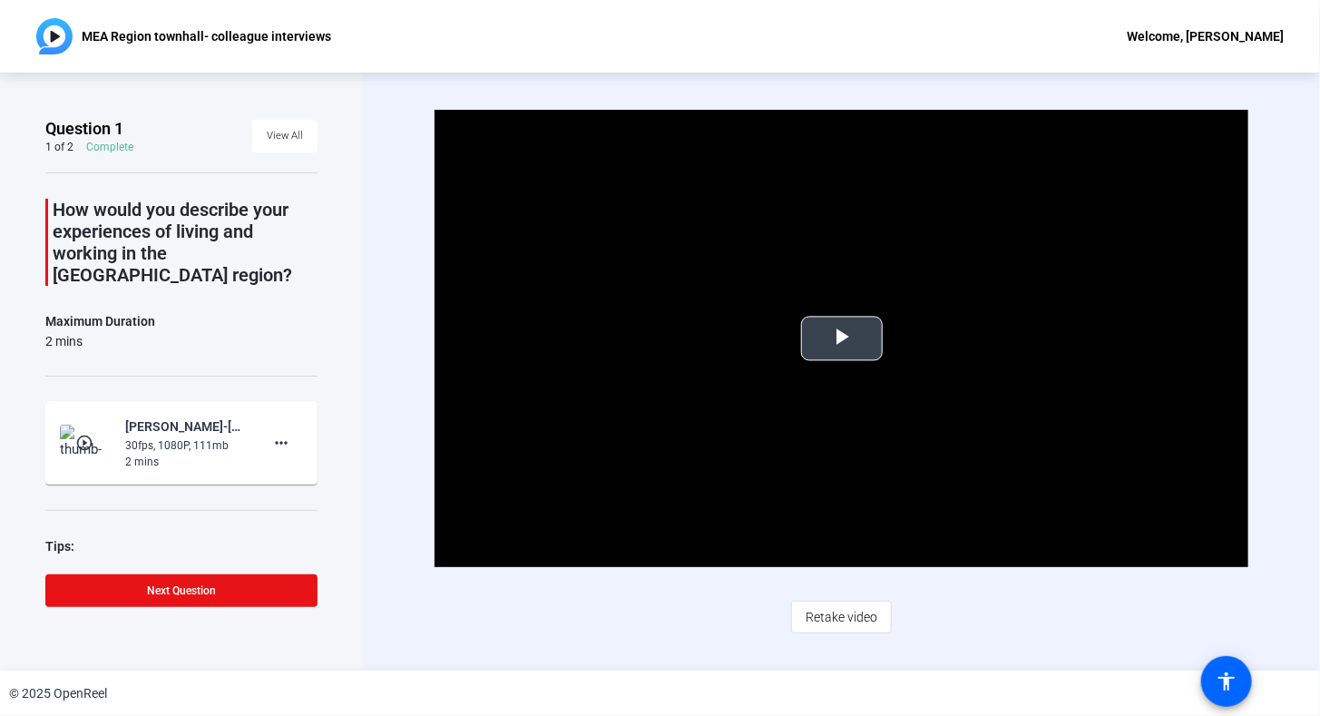
click at [842, 338] on span "Video Player" at bounding box center [842, 338] width 0 height 0
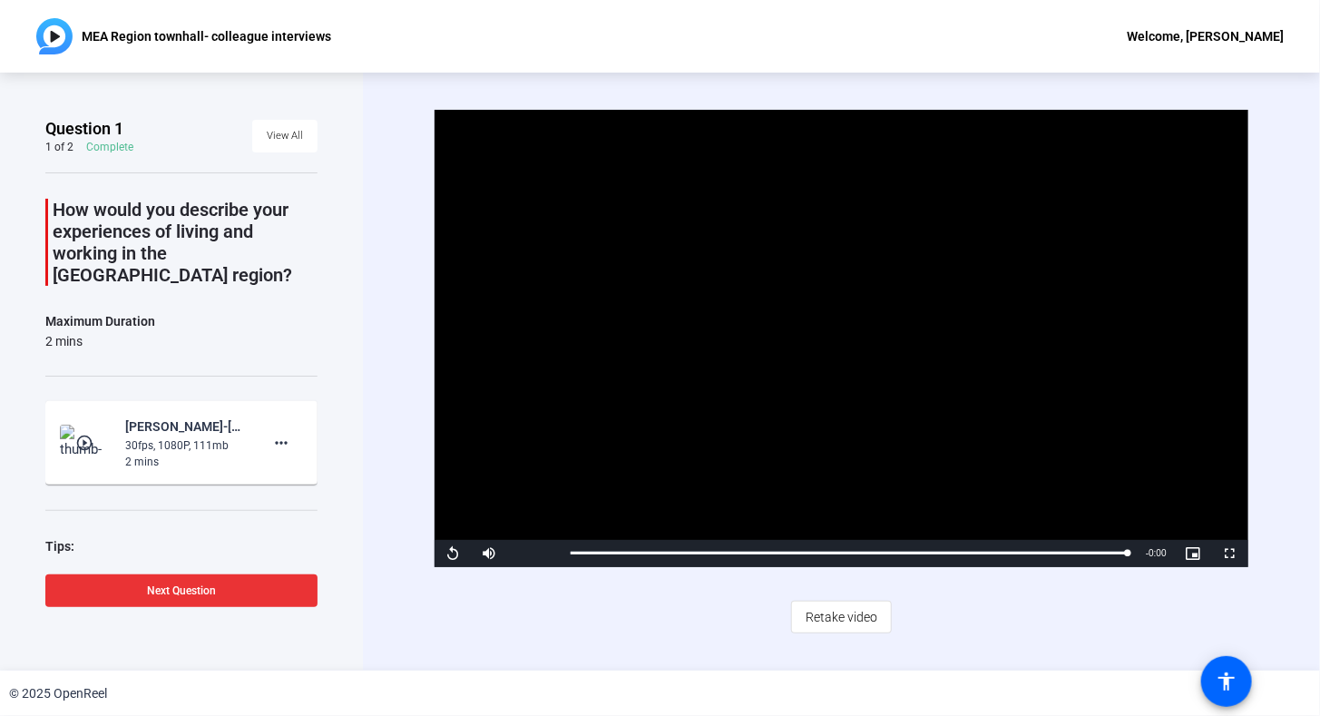
click at [162, 586] on span "Next Question" at bounding box center [181, 590] width 69 height 13
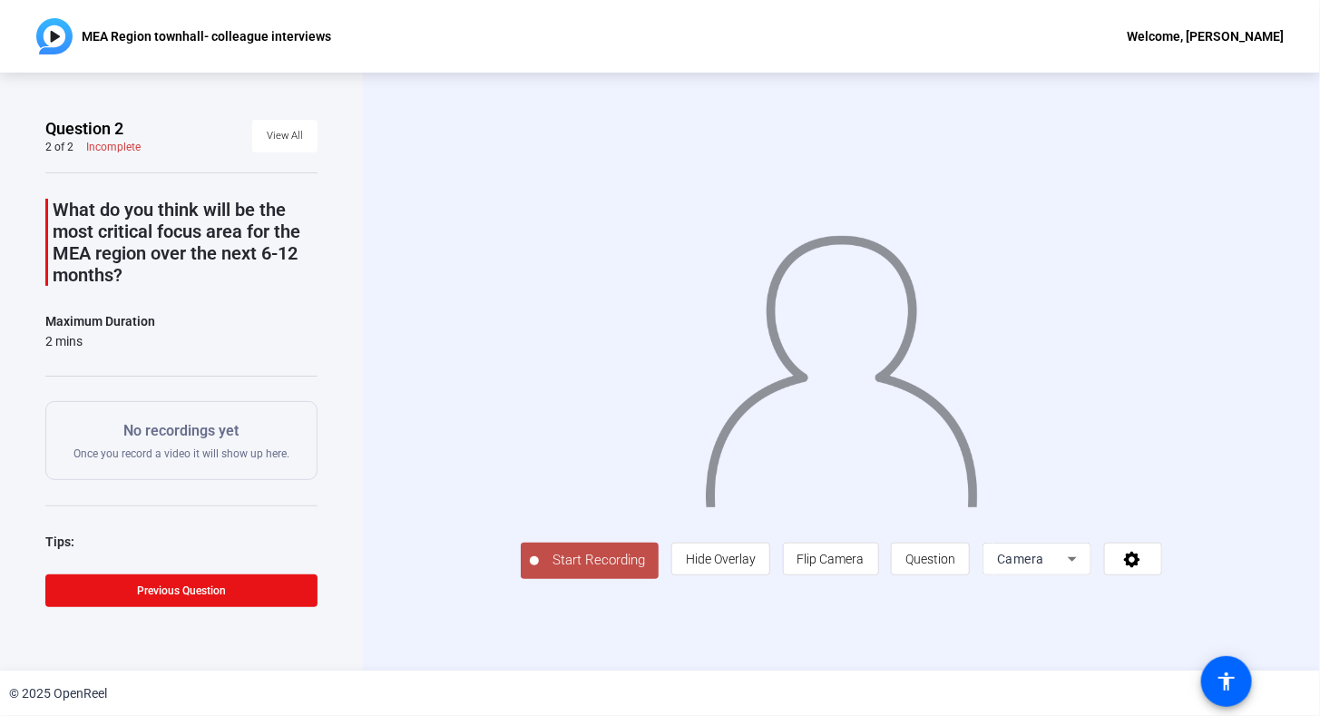
click at [539, 571] on span "Start Recording" at bounding box center [599, 560] width 120 height 21
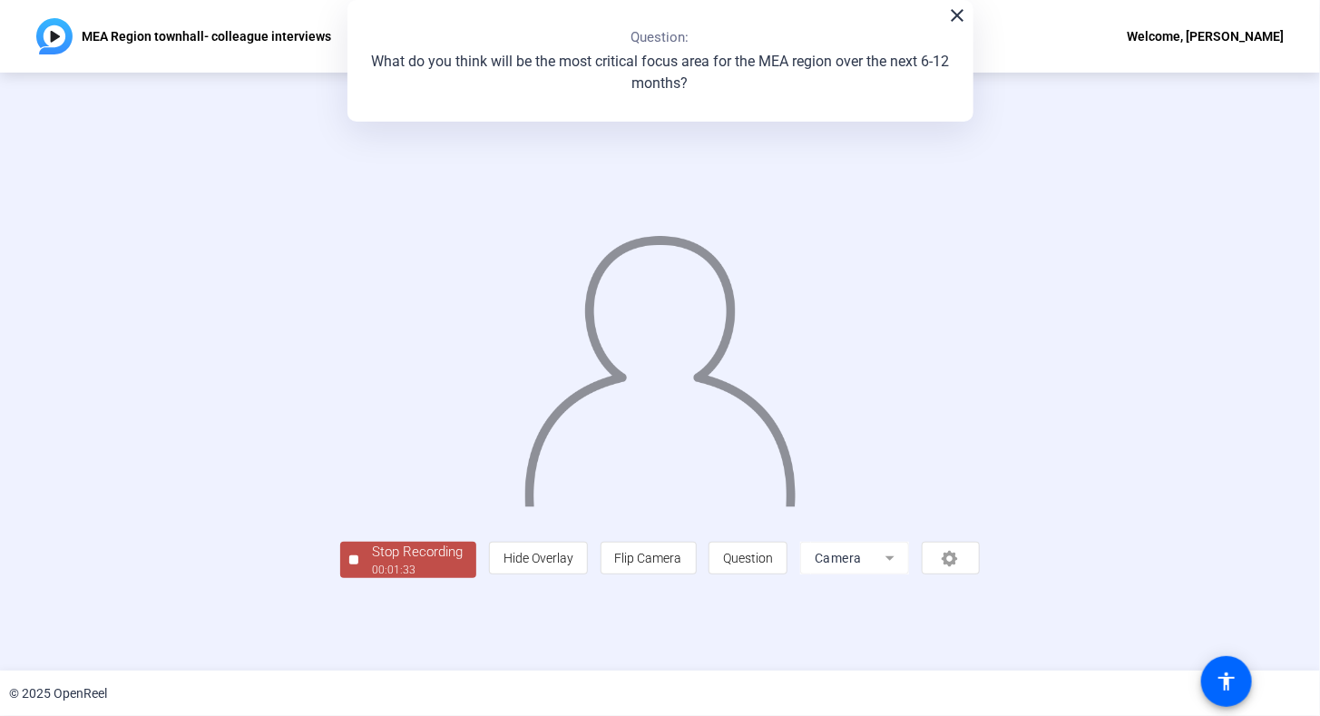
click at [372, 563] on div "Stop Recording" at bounding box center [417, 552] width 91 height 21
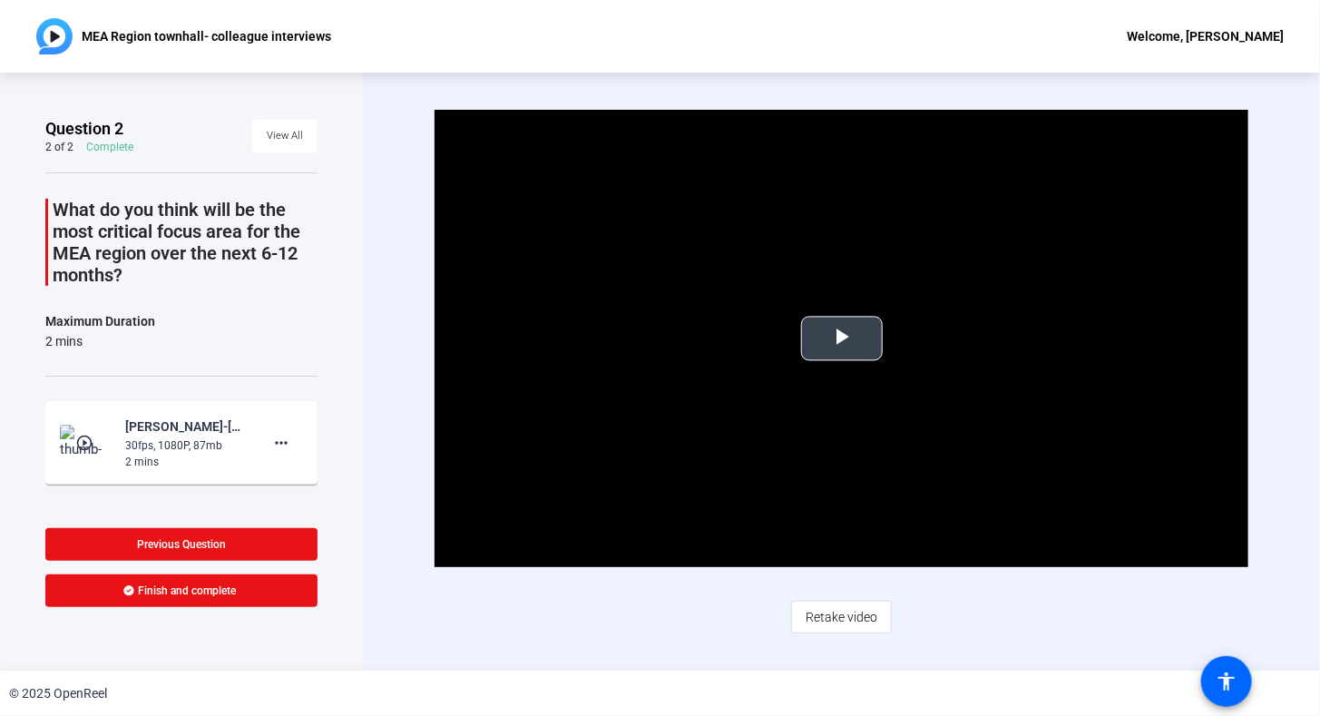
click at [842, 338] on span "Video Player" at bounding box center [842, 338] width 0 height 0
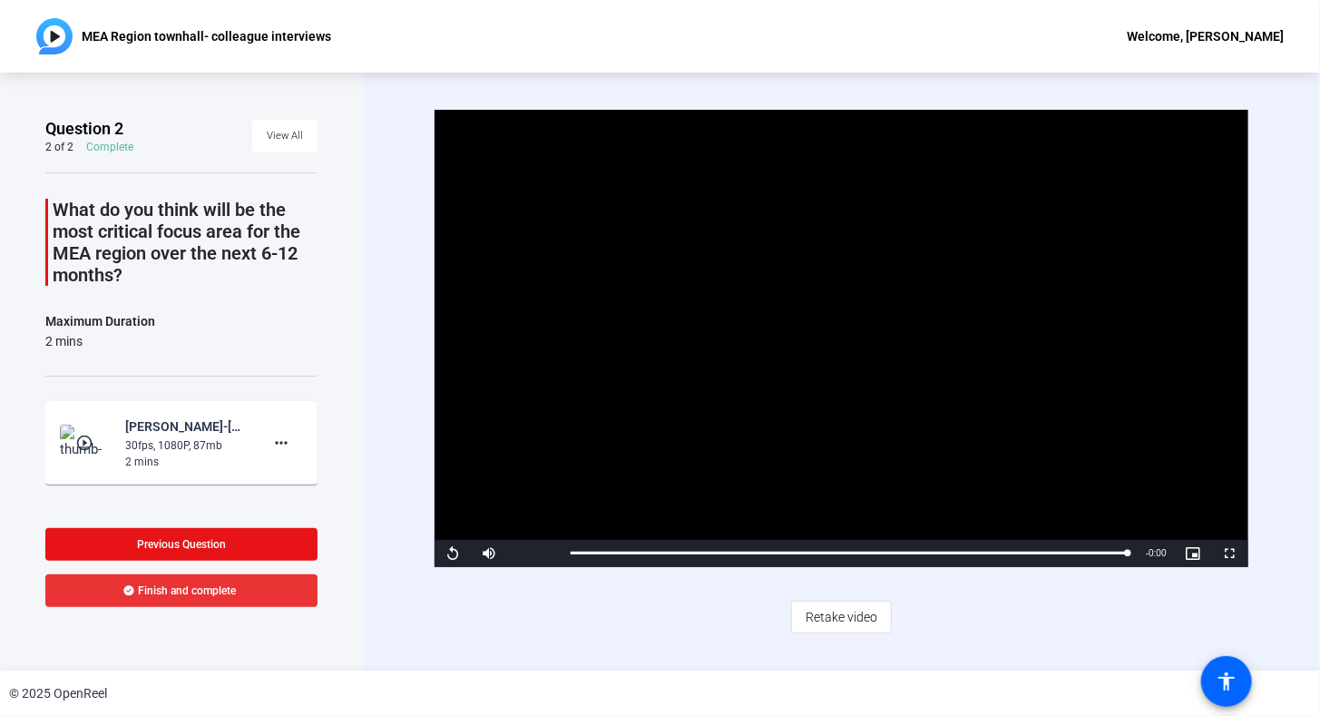
click at [190, 592] on span "Finish and complete" at bounding box center [188, 590] width 98 height 15
